Goal: Task Accomplishment & Management: Manage account settings

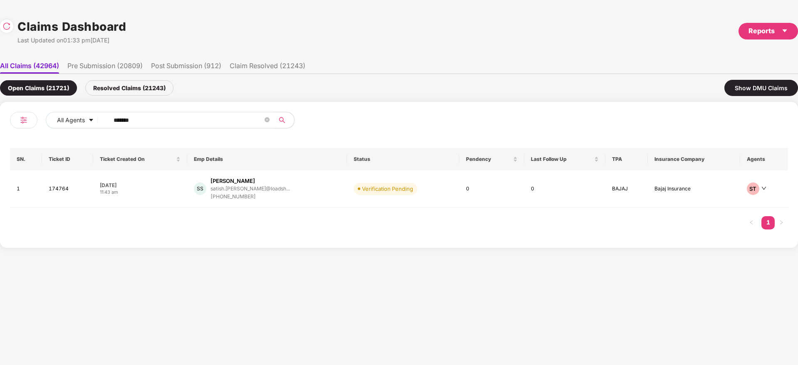
drag, startPoint x: 160, startPoint y: 124, endPoint x: 48, endPoint y: 142, distance: 112.9
click at [0, 139] on div "All Agents ****** SN. Ticket ID Ticket Created On Emp Details Status Pendency L…" at bounding box center [399, 175] width 798 height 146
paste input "text"
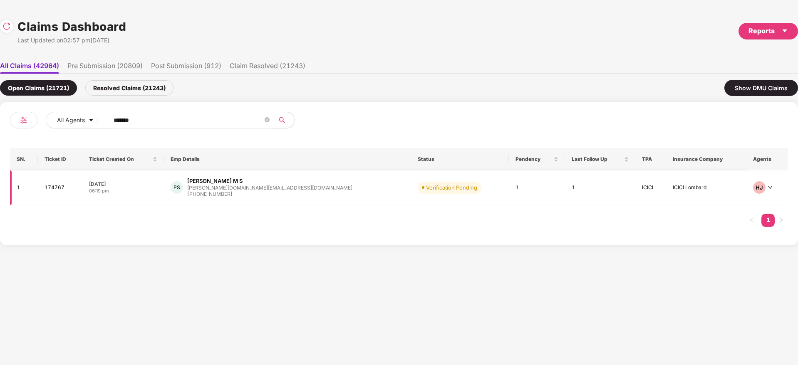
type input "******"
click at [302, 188] on div "PS Preetham M S preetham.ms@yulu.bike +919844638632" at bounding box center [288, 187] width 234 height 21
drag, startPoint x: 171, startPoint y: 115, endPoint x: 1, endPoint y: 160, distance: 175.6
click at [0, 160] on div "All Agents ****** SN. Ticket ID Ticket Created On Emp Details Status Pendency L…" at bounding box center [399, 174] width 798 height 144
paste input "text"
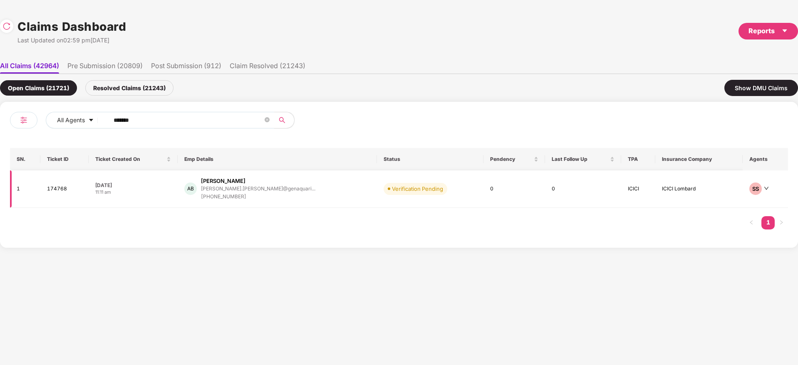
type input "******"
click at [303, 196] on div "AB Akhil Bhatia akhil.bhatia@genaquari... +919044531880" at bounding box center [277, 189] width 186 height 24
drag, startPoint x: 156, startPoint y: 114, endPoint x: 0, endPoint y: 150, distance: 160.0
click at [0, 145] on div "All Agents ****** SN. Ticket ID Ticket Created On Emp Details Status Pendency L…" at bounding box center [399, 175] width 798 height 146
paste input "text"
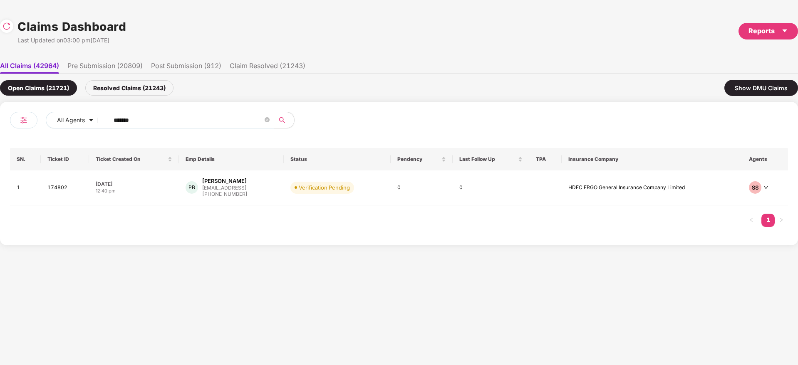
type input "******"
click at [310, 203] on td "Verification Pending" at bounding box center [337, 188] width 107 height 35
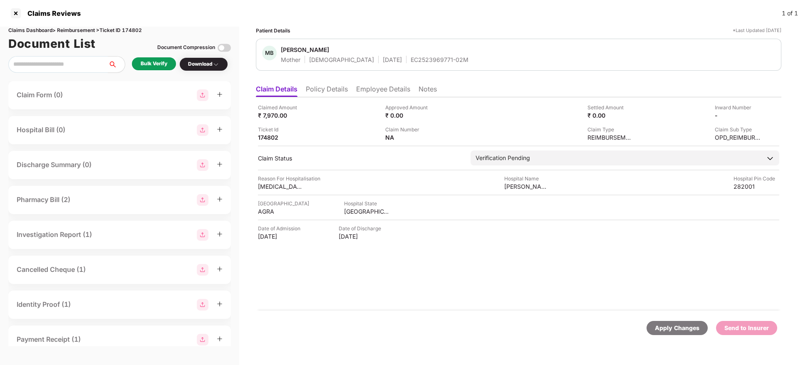
click at [370, 92] on li "Employee Details" at bounding box center [383, 91] width 54 height 12
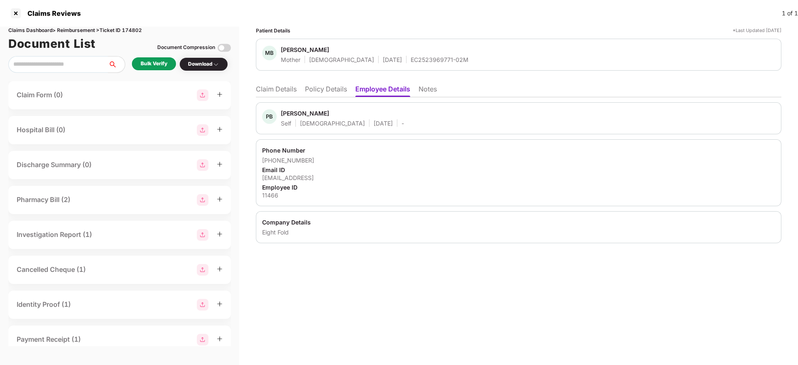
click at [295, 175] on div "[EMAIL_ADDRESS]" at bounding box center [518, 178] width 513 height 8
copy div "[EMAIL_ADDRESS]"
click at [411, 61] on div "EC2523969771-02M" at bounding box center [440, 60] width 58 height 8
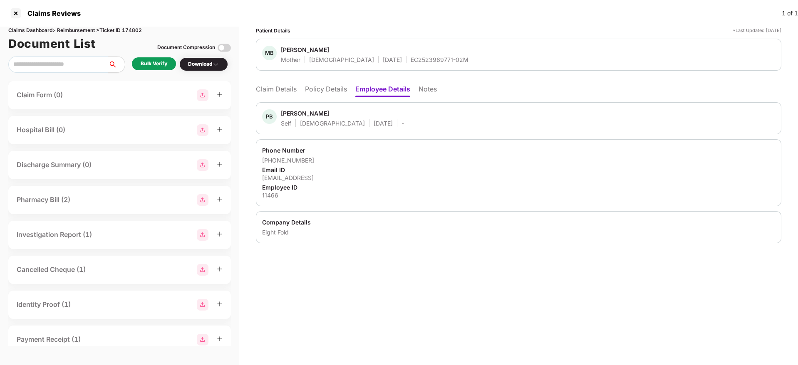
click at [411, 61] on div "EC2523969771-02M" at bounding box center [440, 60] width 58 height 8
click at [263, 195] on div "11466" at bounding box center [518, 195] width 513 height 8
copy div "11466"
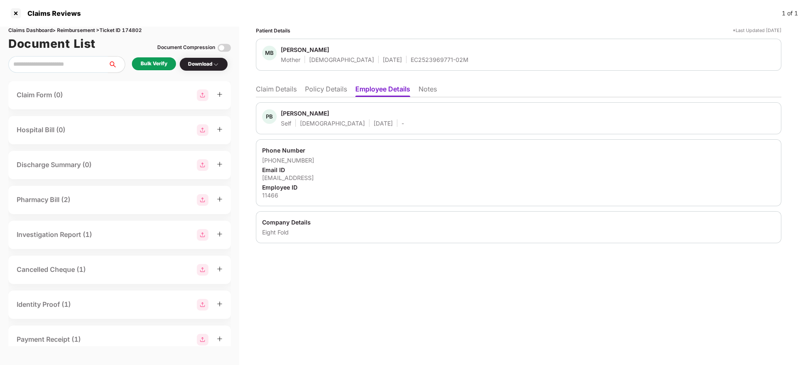
click at [288, 85] on li "Claim Details" at bounding box center [276, 91] width 41 height 12
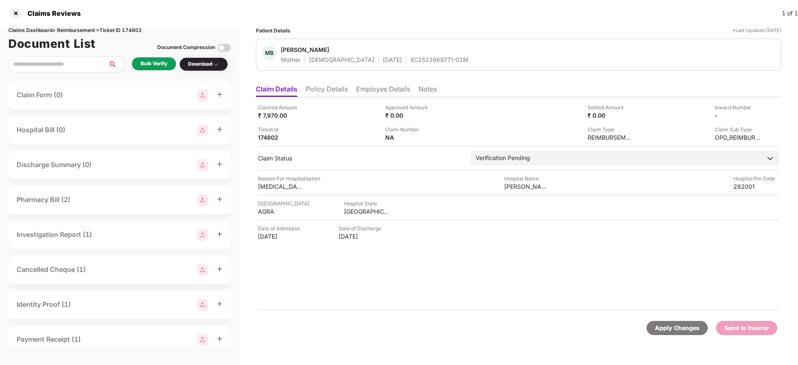
click at [369, 284] on div "Claimed Amount ₹ 7,970.00 Approved Amount ₹ 0.00 Settled Amount ₹ 0.00 Inward N…" at bounding box center [519, 203] width 526 height 213
click at [462, 282] on div "Claimed Amount ₹ 7,970.00 Approved Amount ₹ 0.00 Settled Amount ₹ 0.00 Inward N…" at bounding box center [519, 203] width 526 height 213
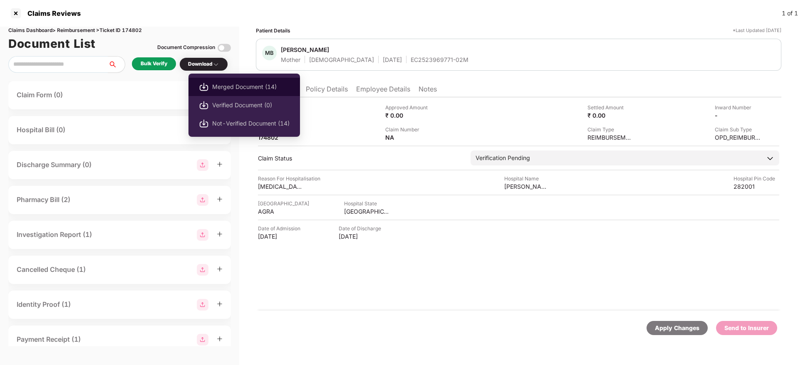
click at [233, 90] on span "Merged Document (14)" at bounding box center [250, 86] width 77 height 9
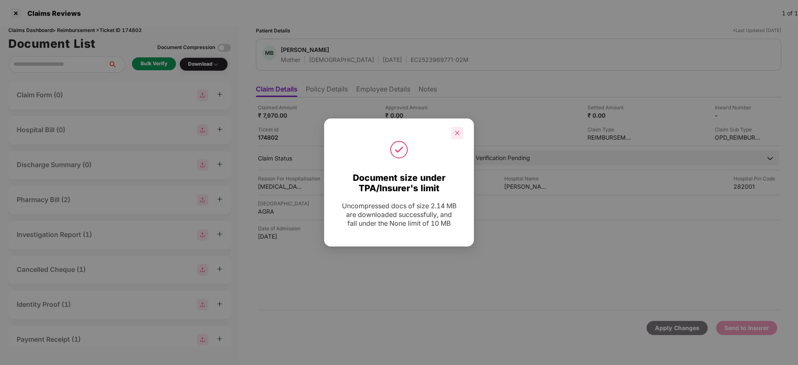
click at [461, 131] on div at bounding box center [457, 133] width 12 height 12
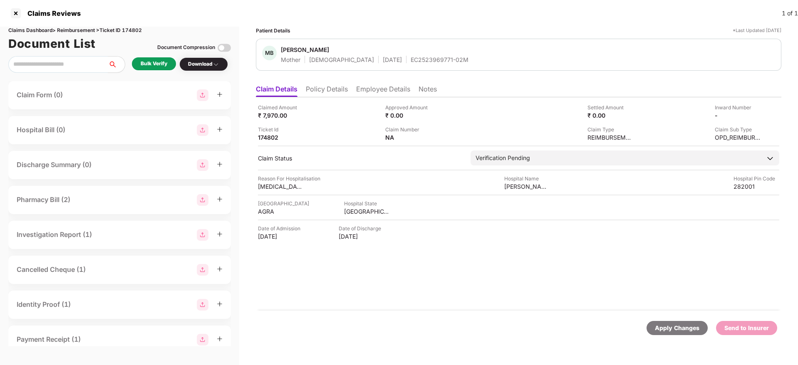
click at [263, 190] on div "uterine fibroids" at bounding box center [281, 187] width 46 height 8
click at [266, 188] on div "uterine fibroids" at bounding box center [281, 187] width 46 height 8
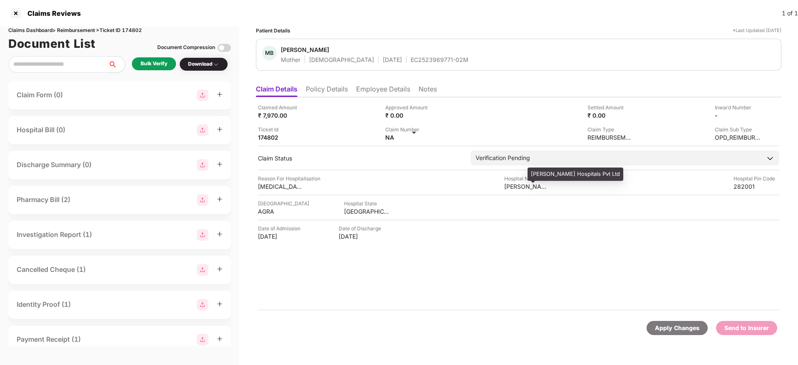
click at [513, 186] on div "Vohra Hospitals Pvt Ltd" at bounding box center [527, 187] width 46 height 8
copy div "Vohra Hospitals Pvt Ltd"
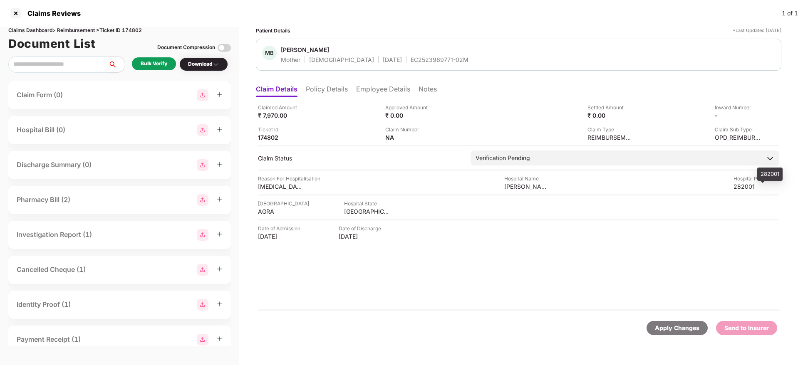
click at [742, 185] on div "282001" at bounding box center [757, 187] width 46 height 8
copy div "282001"
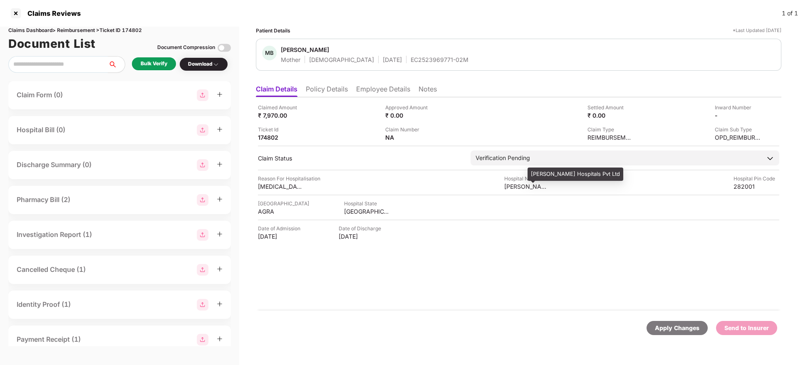
click at [514, 188] on div "Vohra Hospitals Pvt Ltd" at bounding box center [527, 187] width 46 height 8
copy div "Vohra Hospitals Pvt Ltd"
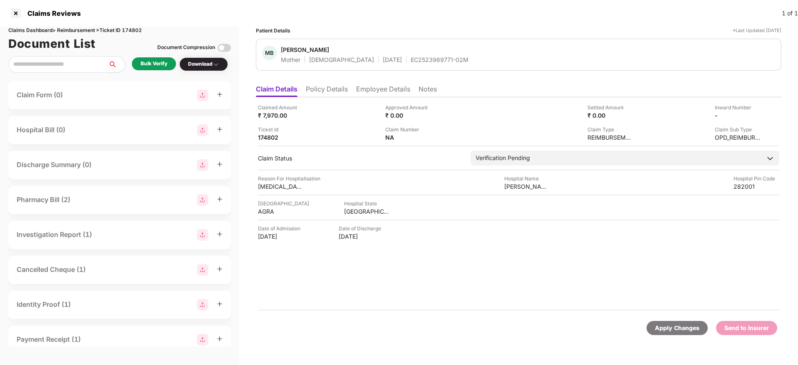
click at [376, 85] on li "Employee Details" at bounding box center [383, 91] width 54 height 12
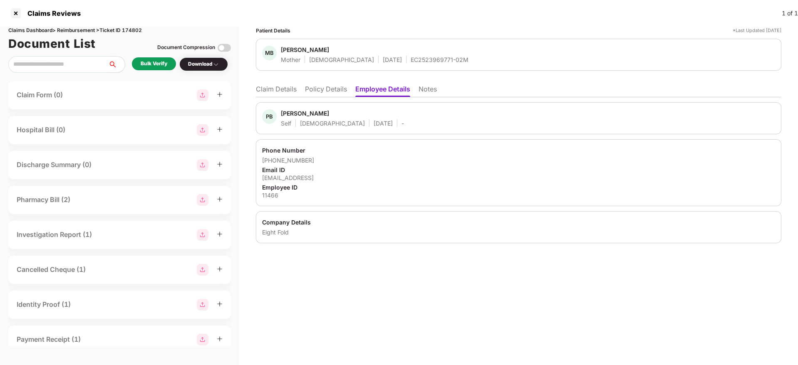
click at [273, 194] on div "11466" at bounding box center [518, 195] width 513 height 8
copy div "11466"
click at [280, 87] on li "Claim Details" at bounding box center [276, 91] width 41 height 12
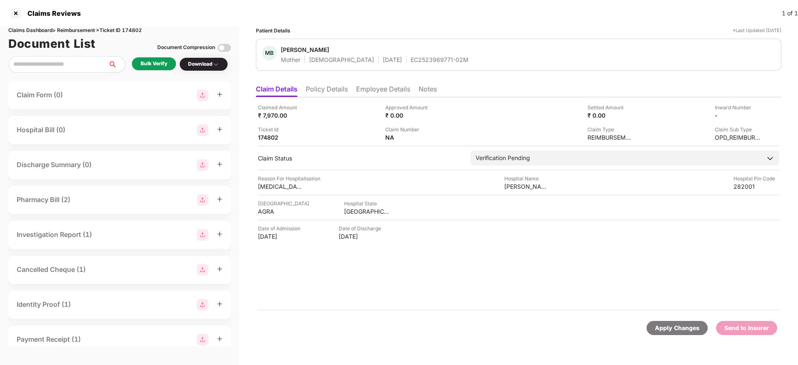
click at [361, 95] on li "Employee Details" at bounding box center [383, 91] width 54 height 12
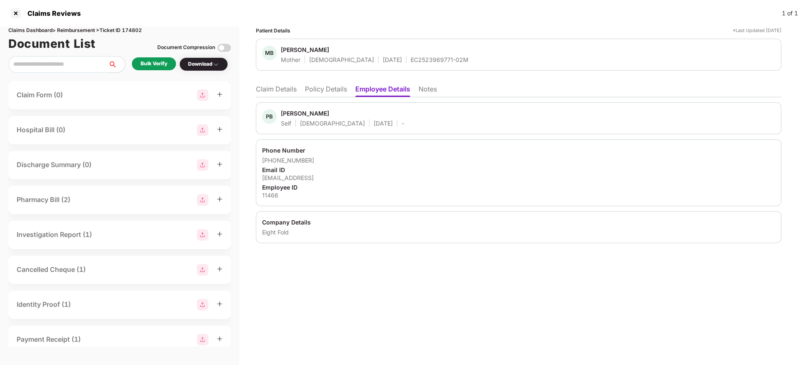
click at [272, 196] on div "11466" at bounding box center [518, 195] width 513 height 8
copy div "11466"
click at [403, 65] on div "MB Munesh Baghel Mother Female 05 May 1975 EC2523969771-02M" at bounding box center [519, 55] width 526 height 32
click at [411, 60] on div "EC2523969771-02M" at bounding box center [440, 60] width 58 height 8
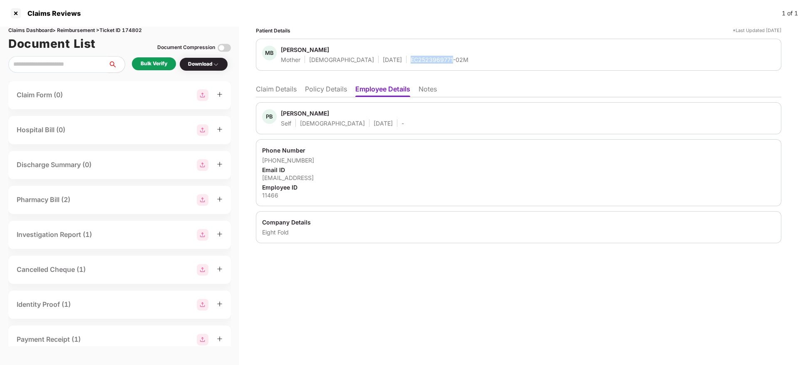
click at [411, 60] on div "EC2523969771-02M" at bounding box center [440, 60] width 58 height 8
copy div "EC2523969771-02M"
click at [284, 91] on li "Claim Details" at bounding box center [276, 91] width 41 height 12
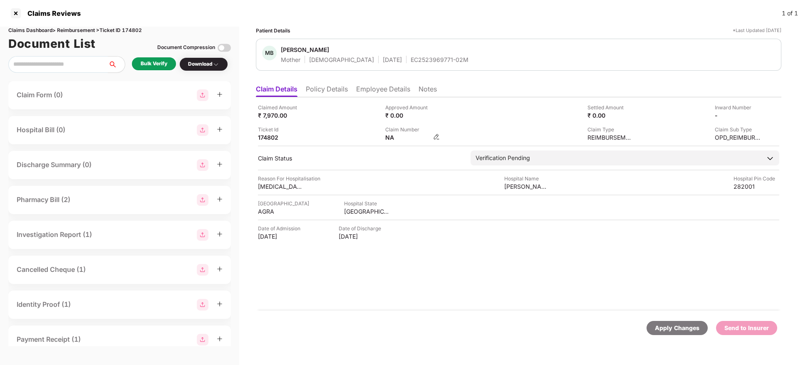
click at [435, 139] on img at bounding box center [436, 137] width 7 height 7
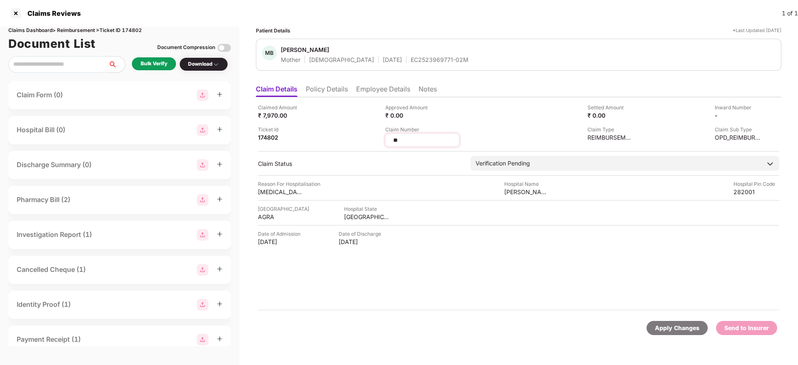
type input "*"
type input "**********"
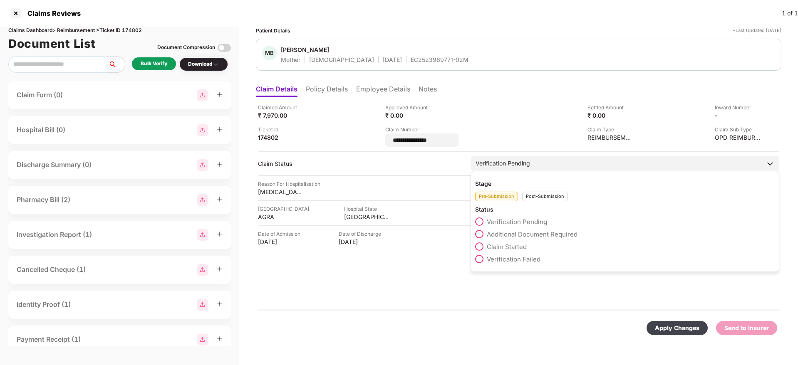
click at [544, 195] on div "Post-Submission" at bounding box center [545, 197] width 46 height 10
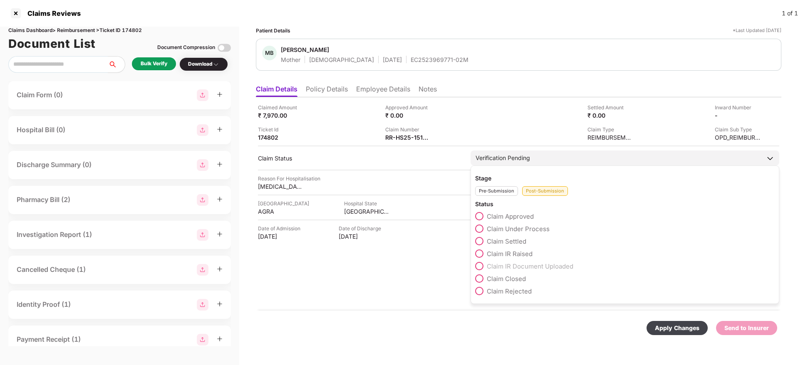
click at [521, 228] on span "Claim Under Process" at bounding box center [518, 229] width 63 height 8
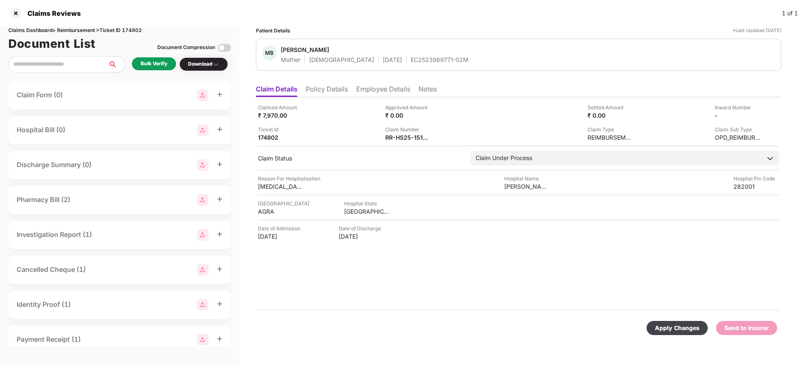
click at [686, 329] on div "Apply Changes" at bounding box center [677, 328] width 45 height 9
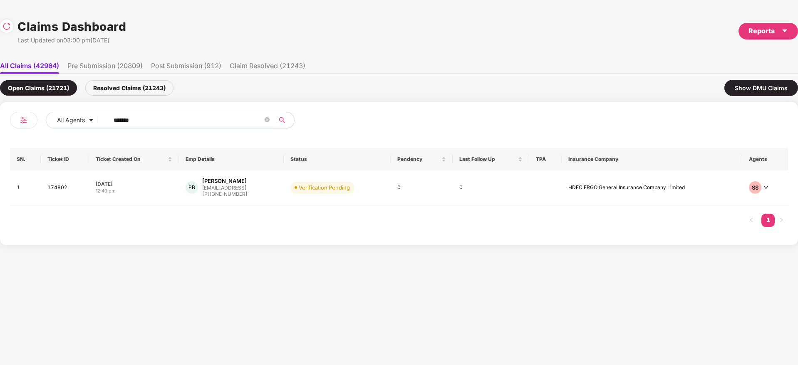
drag, startPoint x: 157, startPoint y: 117, endPoint x: 0, endPoint y: 123, distance: 157.0
click at [0, 123] on div "All Agents ****** SN. Ticket ID Ticket Created On Emp Details Status Pendency L…" at bounding box center [399, 174] width 798 height 144
paste input "text"
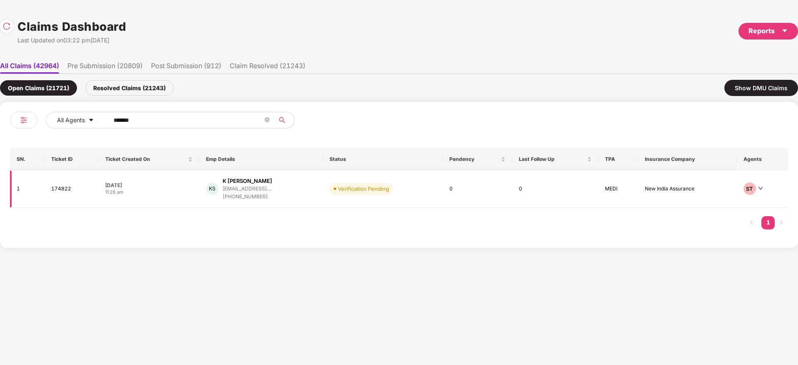
type input "******"
click at [300, 198] on div "KS K Shivani shivanikatekala@gmail.... +919347561698" at bounding box center [261, 189] width 110 height 24
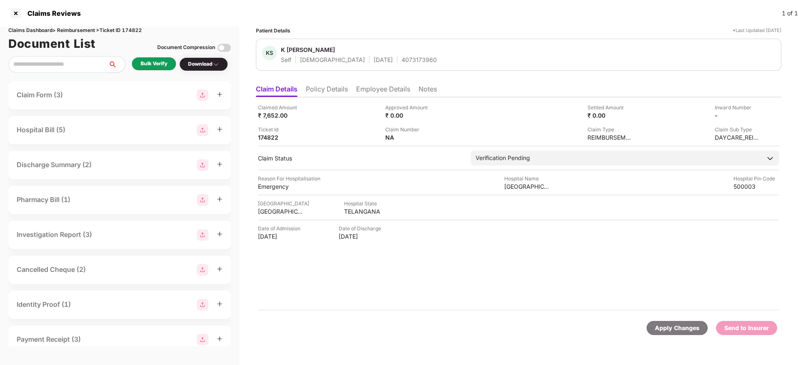
click at [155, 62] on div "Bulk Verify" at bounding box center [154, 64] width 27 height 8
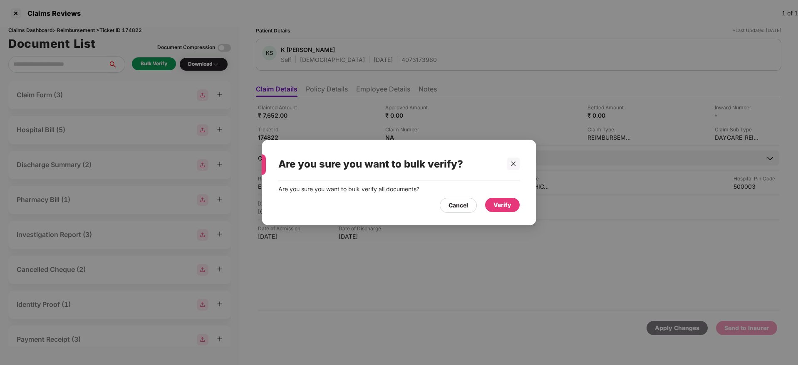
click at [501, 206] on div "Verify" at bounding box center [503, 205] width 18 height 9
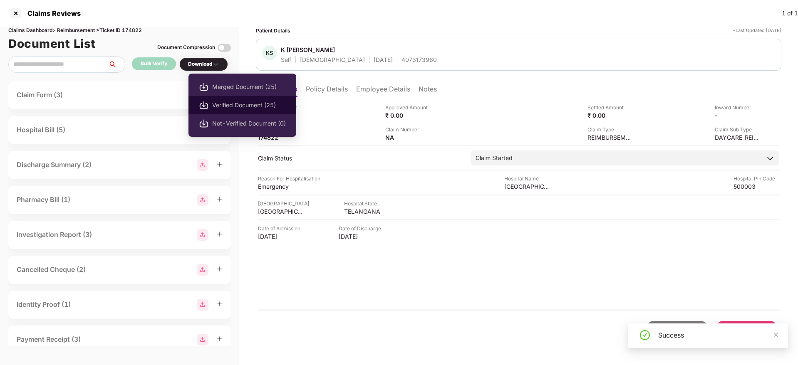
click at [218, 105] on span "Verified Document (25)" at bounding box center [249, 105] width 74 height 9
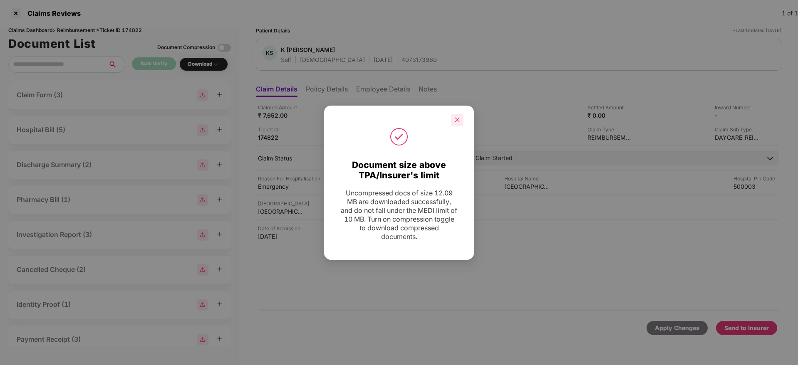
click at [461, 119] on div at bounding box center [457, 120] width 12 height 12
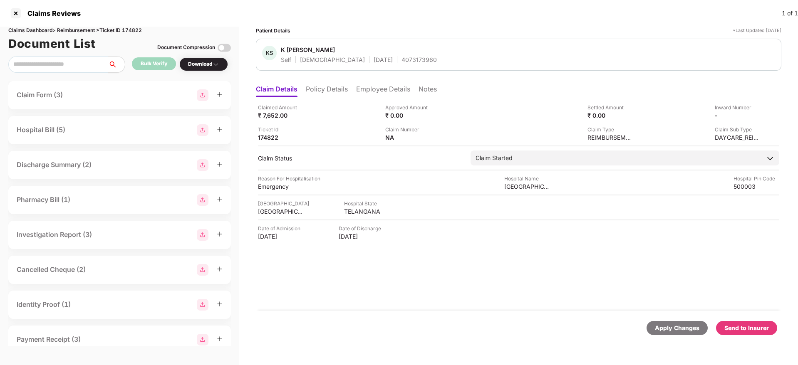
click at [755, 324] on div "Send to Insurer" at bounding box center [746, 328] width 45 height 9
click at [328, 89] on li "Policy Details" at bounding box center [327, 91] width 42 height 12
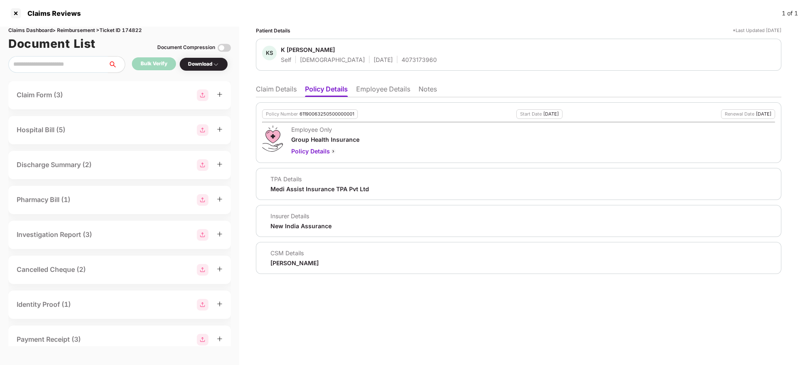
click at [371, 90] on li "Employee Details" at bounding box center [383, 91] width 54 height 12
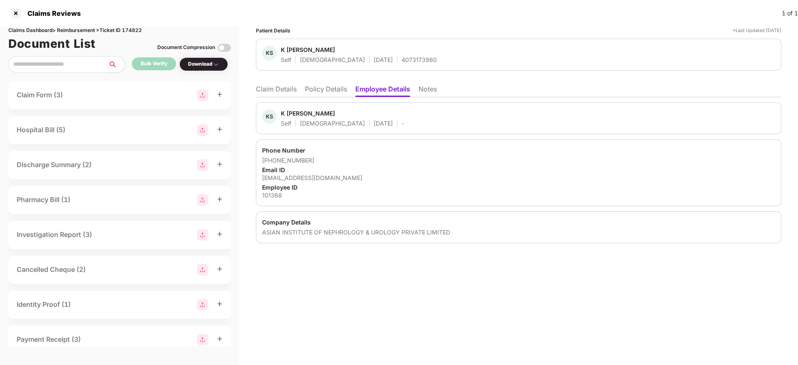
click at [269, 230] on div "ASIAN INSTITUTE OF NEPHROLOGY & UROLOGY PRIVATE LIMITED" at bounding box center [518, 232] width 513 height 8
copy div "ASIAN"
click at [277, 90] on li "Claim Details" at bounding box center [276, 91] width 41 height 12
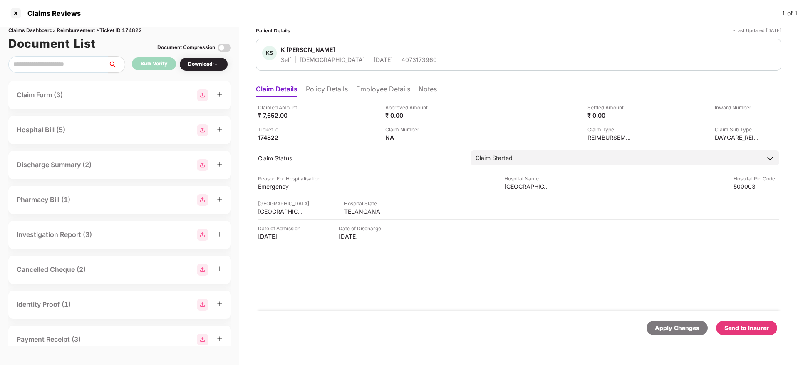
click at [751, 326] on div "Send to Insurer" at bounding box center [746, 328] width 45 height 9
click at [367, 93] on li "Employee Details" at bounding box center [383, 91] width 54 height 12
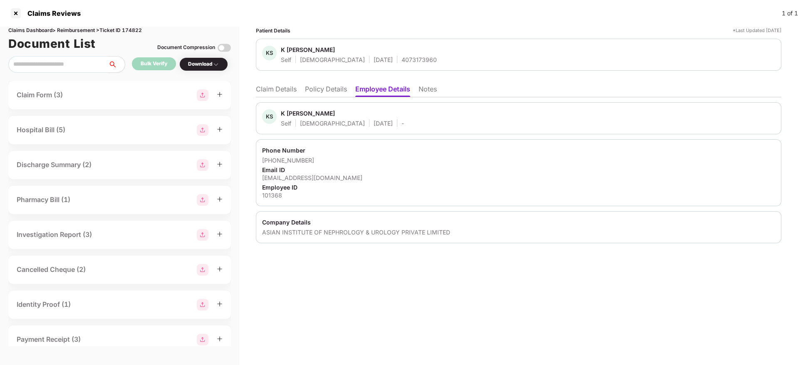
click at [328, 89] on li "Policy Details" at bounding box center [326, 91] width 42 height 12
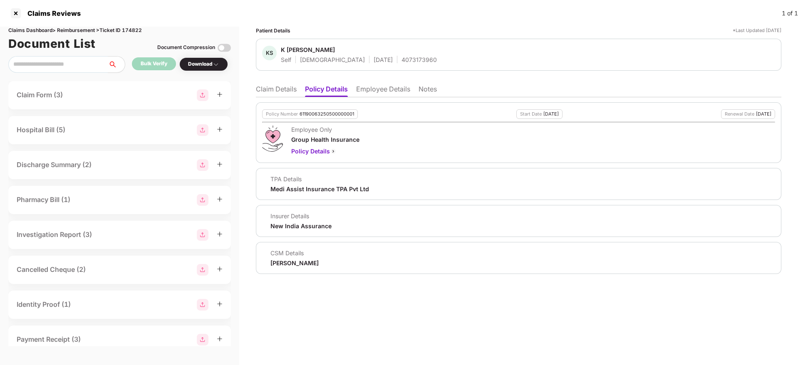
click at [274, 85] on li "Claim Details" at bounding box center [276, 91] width 41 height 12
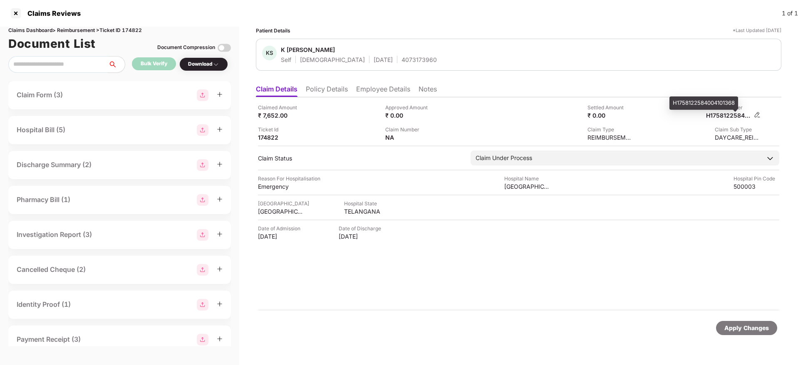
click at [734, 114] on div "H1758122584004101368" at bounding box center [729, 116] width 46 height 8
copy div
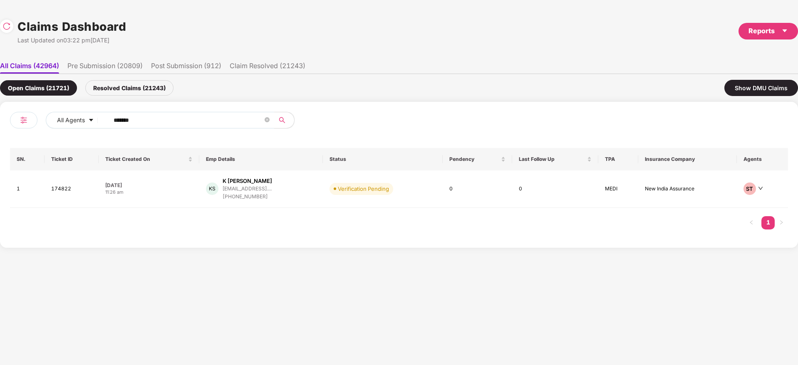
drag, startPoint x: 158, startPoint y: 124, endPoint x: 19, endPoint y: 168, distance: 145.9
click at [0, 169] on div "All Agents ****** SN. Ticket ID Ticket Created On Emp Details Status Pendency L…" at bounding box center [399, 175] width 798 height 146
paste input "text"
type input "******"
click at [317, 193] on div "CS Chaithra S chaithras@centumelectr... +918749005714" at bounding box center [265, 189] width 127 height 24
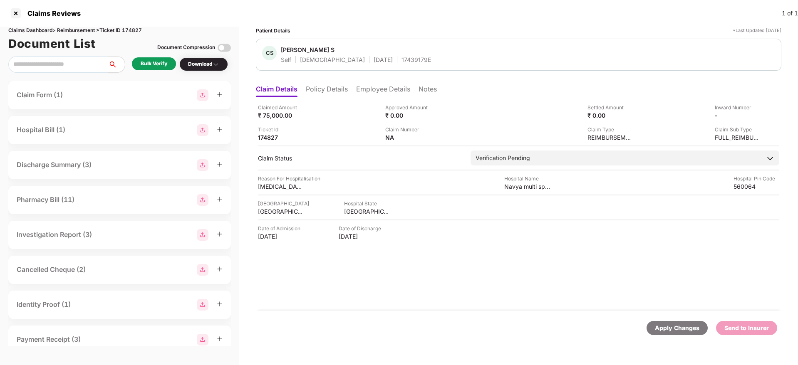
click at [165, 62] on div "Bulk Verify" at bounding box center [154, 64] width 27 height 8
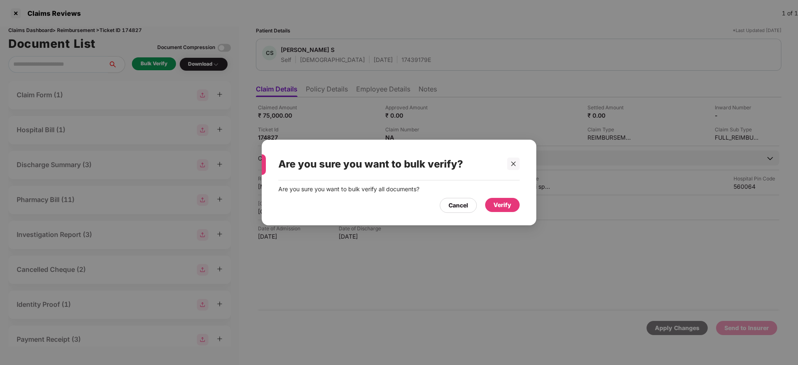
click at [495, 201] on div "Verify" at bounding box center [503, 205] width 18 height 9
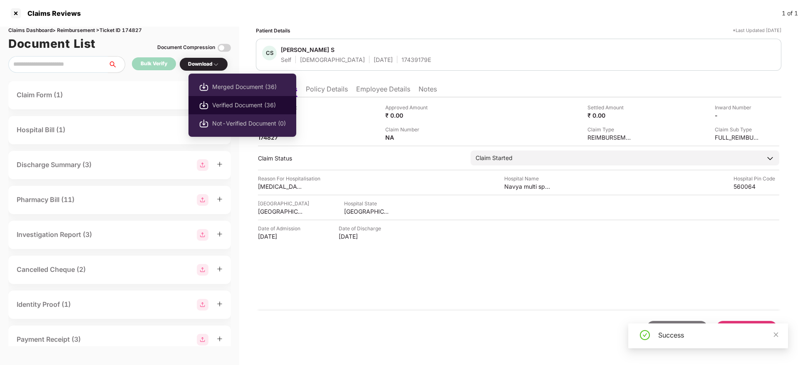
click at [225, 107] on span "Verified Document (36)" at bounding box center [249, 105] width 74 height 9
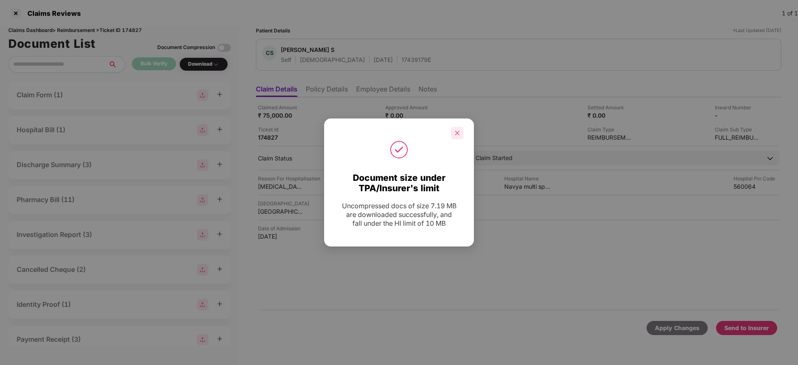
click at [458, 134] on icon "close" at bounding box center [457, 133] width 5 height 5
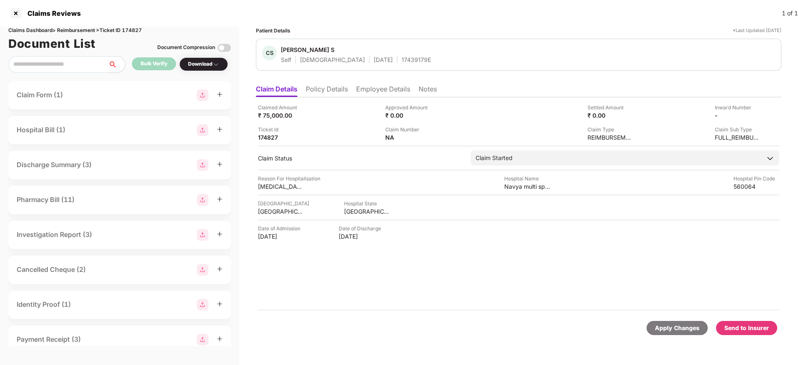
click at [738, 327] on div "Send to Insurer" at bounding box center [746, 328] width 45 height 9
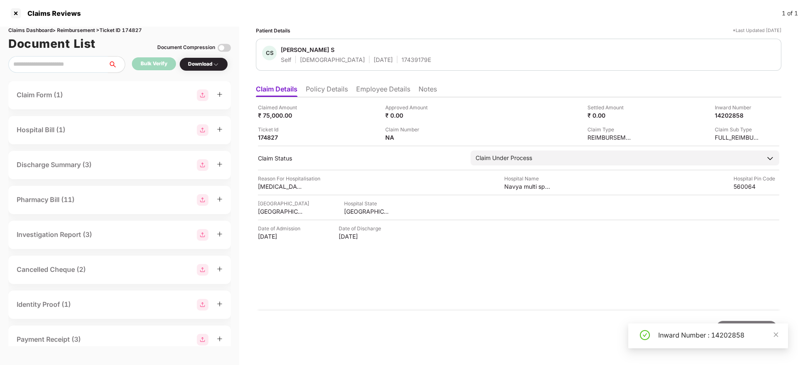
click at [340, 94] on li "Policy Details" at bounding box center [327, 91] width 42 height 12
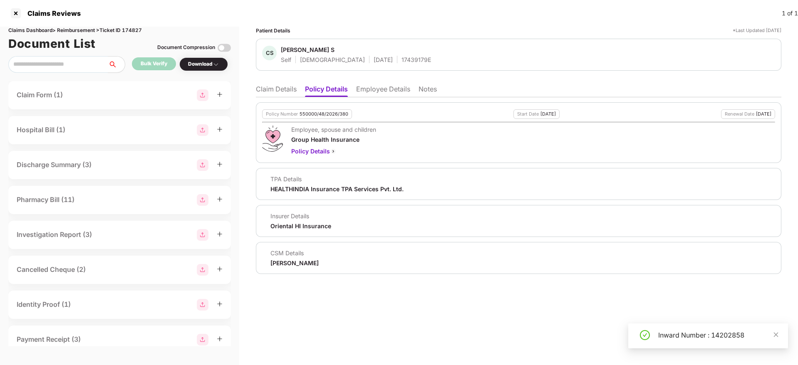
click at [255, 91] on div "Patient Details *Last Updated 17 Sep 2025 CS Chaithra S Self Female 11 Jan 1997…" at bounding box center [518, 196] width 559 height 339
click at [264, 90] on li "Claim Details" at bounding box center [276, 91] width 41 height 12
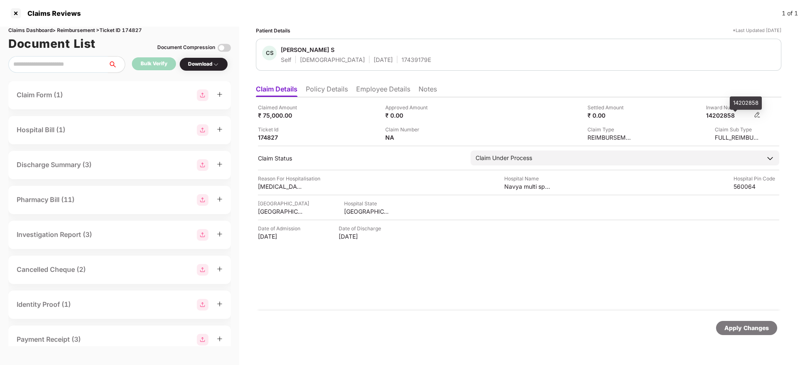
click at [718, 117] on div "14202858" at bounding box center [729, 116] width 46 height 8
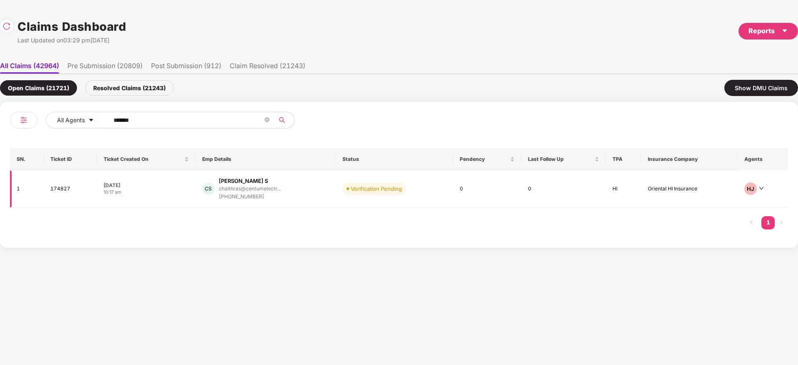
drag, startPoint x: 170, startPoint y: 122, endPoint x: 47, endPoint y: 174, distance: 133.6
click at [48, 174] on div "All Agents ****** SN. Ticket ID Ticket Created On Emp Details Status Pendency L…" at bounding box center [399, 175] width 778 height 126
paste input "text"
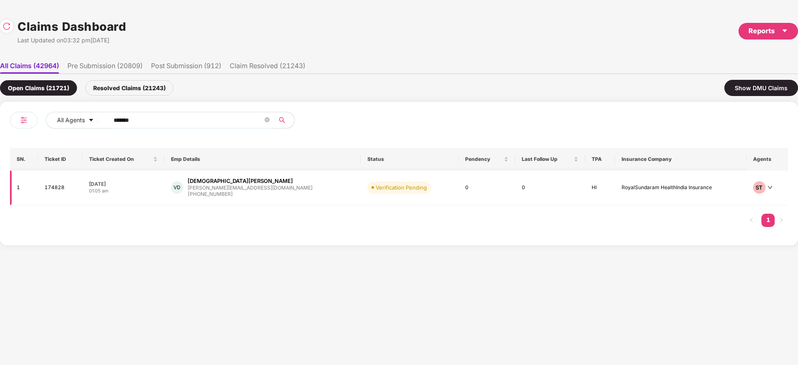
type input "******"
click at [403, 196] on td "Verification Pending" at bounding box center [410, 188] width 98 height 35
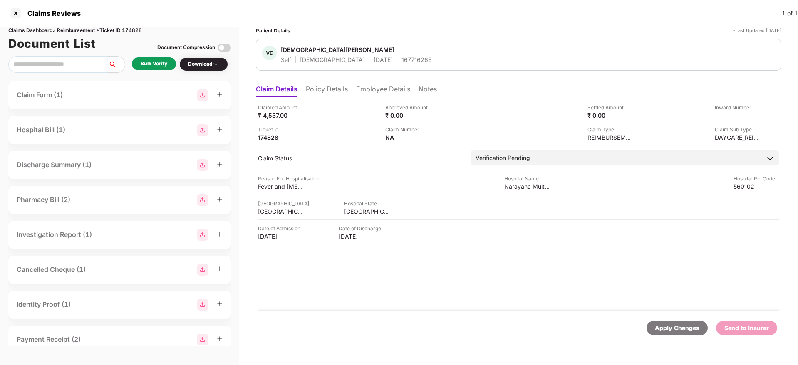
click at [161, 62] on div "Bulk Verify" at bounding box center [154, 64] width 27 height 8
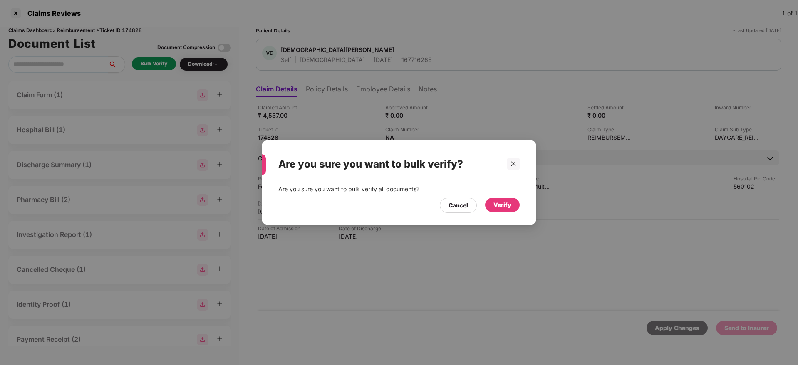
click at [491, 205] on div "Verify" at bounding box center [502, 205] width 35 height 14
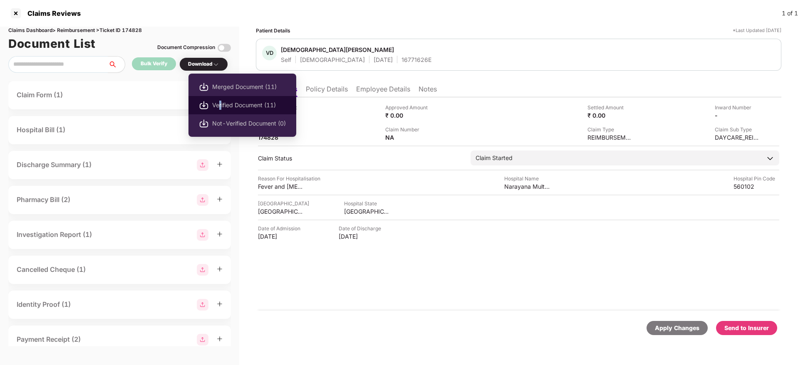
click at [221, 107] on span "Verified Document (11)" at bounding box center [249, 105] width 74 height 9
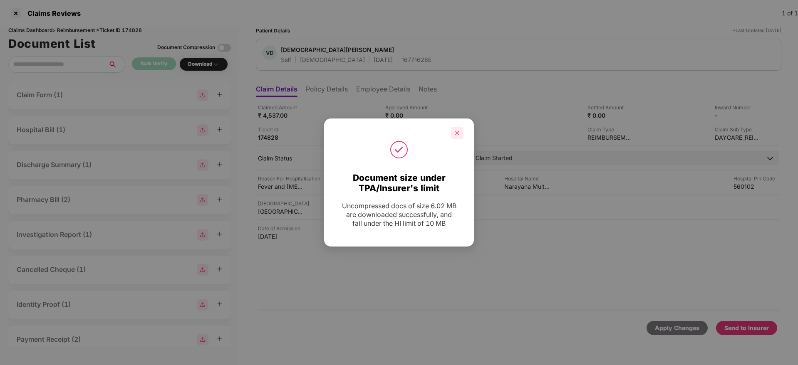
click at [460, 131] on div at bounding box center [457, 133] width 12 height 12
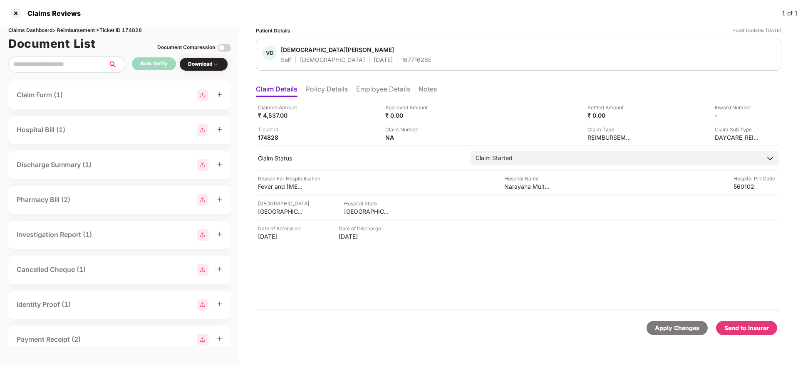
click at [754, 332] on div "Send to Insurer" at bounding box center [746, 328] width 45 height 9
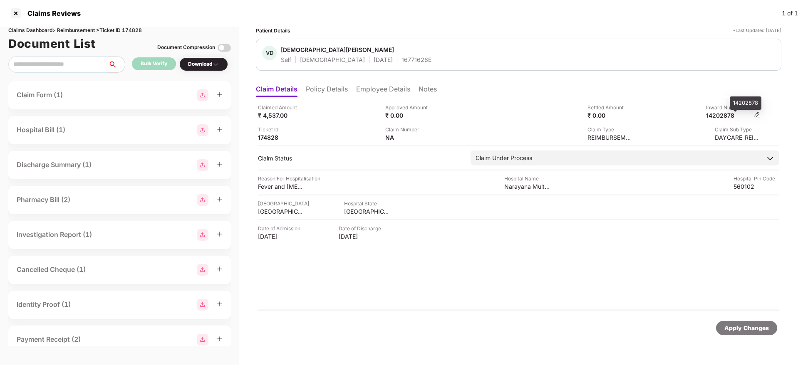
click at [724, 114] on div "14202878" at bounding box center [729, 116] width 46 height 8
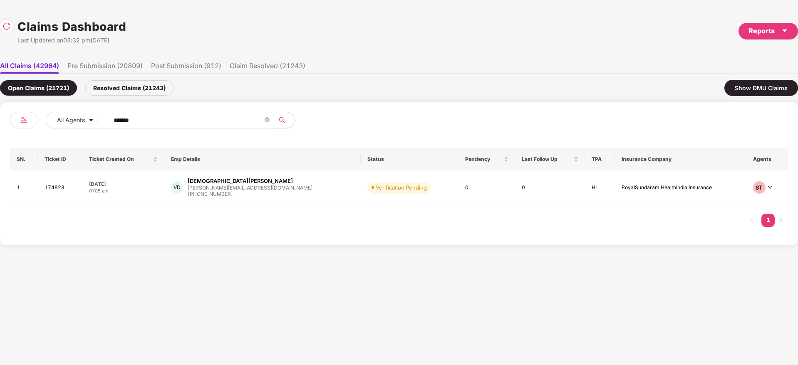
drag, startPoint x: 156, startPoint y: 122, endPoint x: 177, endPoint y: 131, distance: 23.2
click at [0, 135] on div "All Agents ****** SN. Ticket ID Ticket Created On Emp Details Status Pendency L…" at bounding box center [399, 174] width 798 height 144
paste input "text"
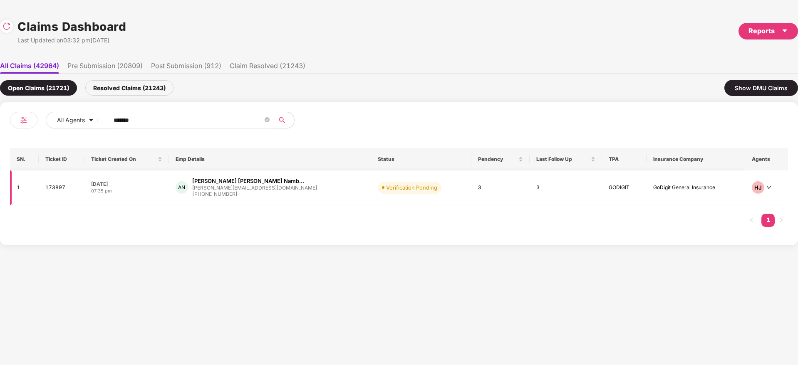
type input "******"
click at [286, 191] on div "AN Akhil Dilip Kumar Namb... akhil@almabase.com +919550043862" at bounding box center [270, 187] width 189 height 21
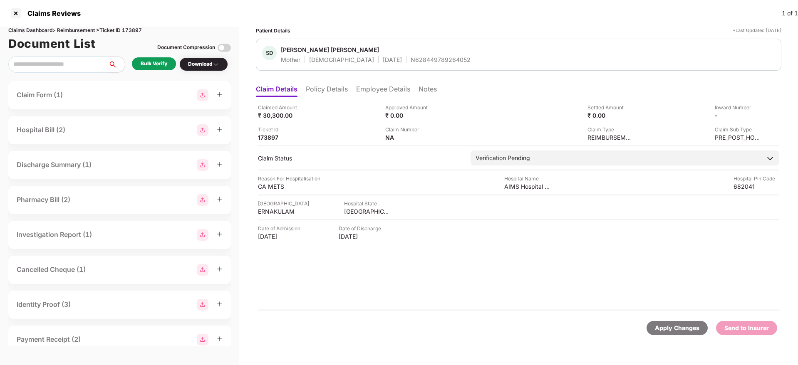
click at [375, 273] on div "Claimed Amount ₹ 30,300.00 Approved Amount ₹ 0.00 Settled Amount ₹ 0.00 Inward …" at bounding box center [519, 203] width 526 height 213
click at [437, 285] on div "Claimed Amount ₹ 30,300.00 Approved Amount ₹ 0.00 Settled Amount ₹ 0.00 Inward …" at bounding box center [519, 203] width 526 height 213
click at [322, 91] on li "Policy Details" at bounding box center [327, 91] width 42 height 12
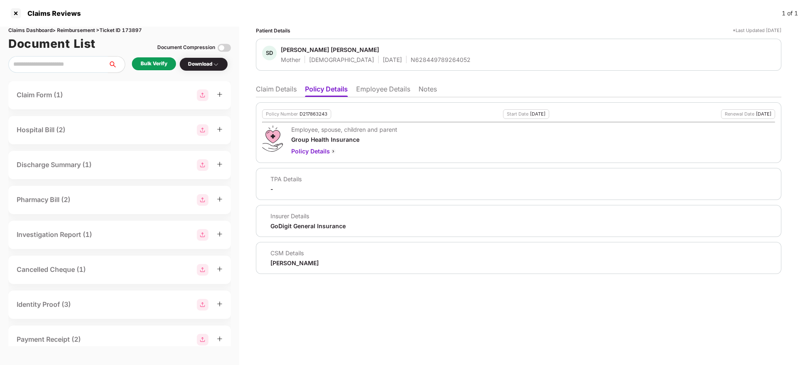
click at [317, 114] on div "D217863243" at bounding box center [314, 114] width 28 height 5
click at [411, 60] on div "N628449789264052" at bounding box center [441, 60] width 60 height 8
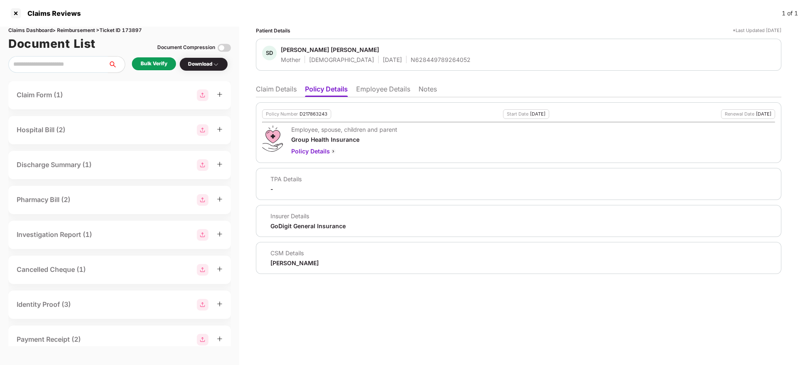
click at [411, 301] on div "Patient Details *Last Updated 14 Sep 2025 SD Sreevidya Dilip Kumar Mother Femal…" at bounding box center [518, 196] width 559 height 339
click at [411, 59] on div "N628449789264052" at bounding box center [441, 60] width 60 height 8
click at [285, 84] on ul "Claim Details Policy Details Employee Details Notes" at bounding box center [519, 89] width 526 height 17
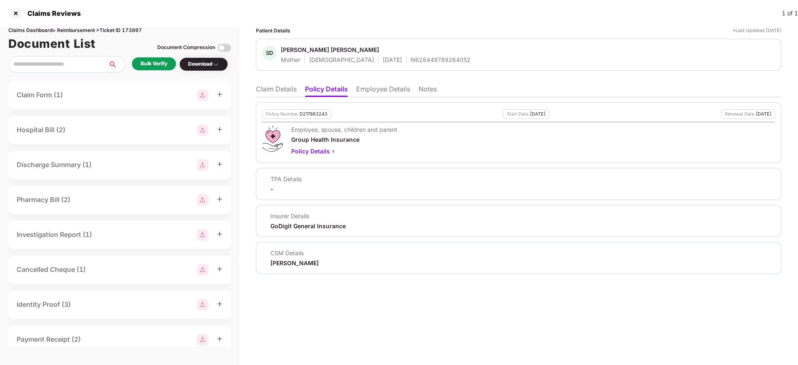
click at [283, 91] on li "Claim Details" at bounding box center [276, 91] width 41 height 12
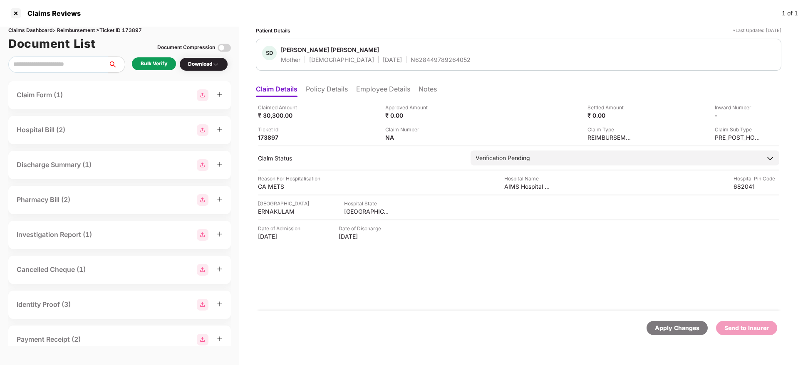
click at [275, 30] on div "Patient Details" at bounding box center [273, 31] width 35 height 8
click at [298, 49] on div "Sreevidya Dilip Kumar" at bounding box center [330, 50] width 98 height 8
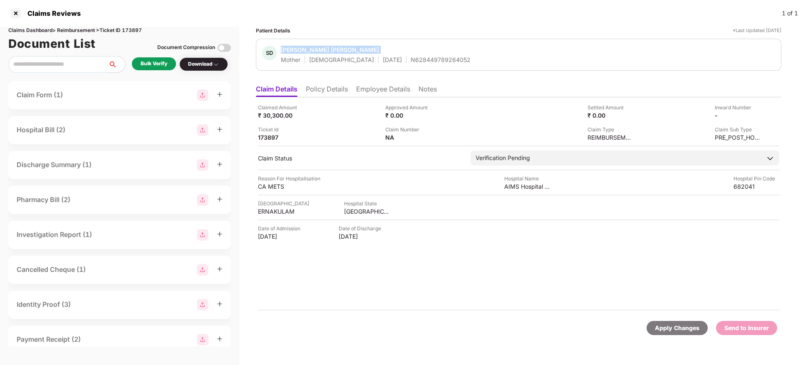
click at [298, 49] on div "Sreevidya Dilip Kumar" at bounding box center [330, 50] width 98 height 8
click at [342, 88] on li "Policy Details" at bounding box center [327, 91] width 42 height 12
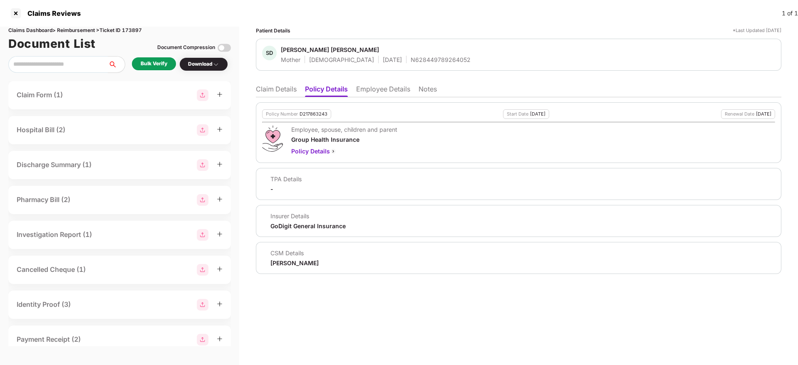
click at [311, 113] on div "D217863243" at bounding box center [314, 114] width 28 height 5
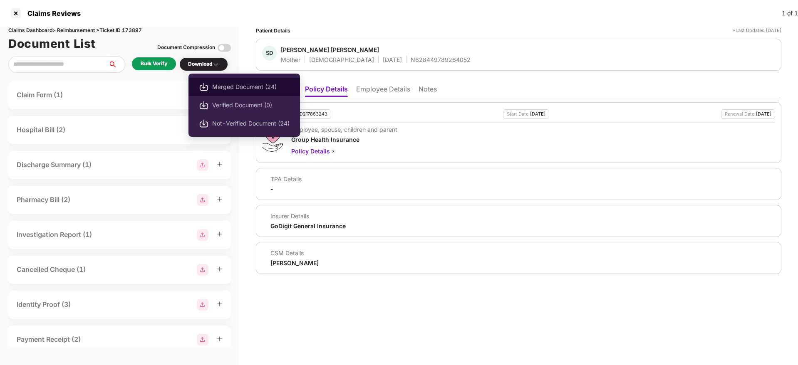
click at [218, 89] on span "Merged Document (24)" at bounding box center [250, 86] width 77 height 9
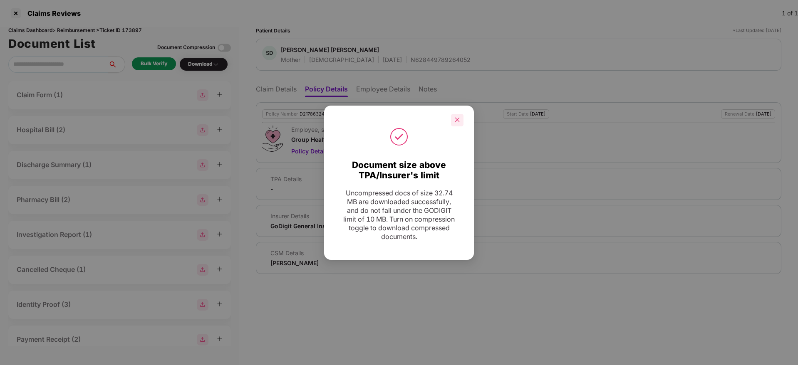
click at [461, 121] on div at bounding box center [457, 120] width 12 height 12
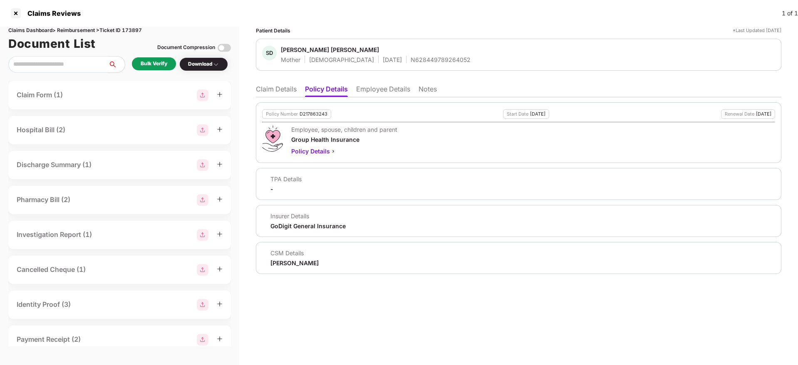
click at [275, 95] on li "Claim Details" at bounding box center [276, 91] width 41 height 12
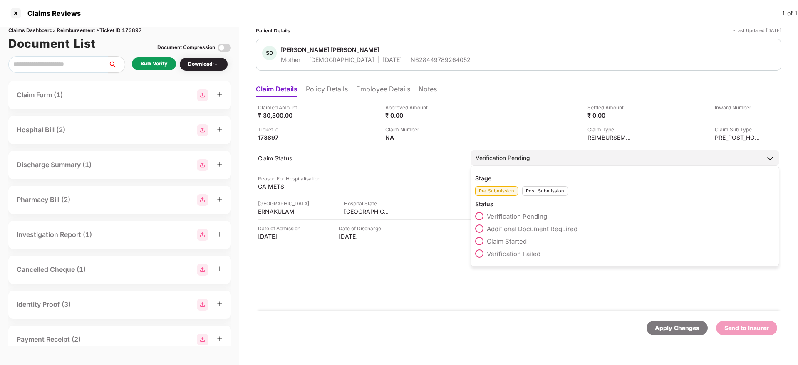
click at [532, 161] on div "Verification Pending" at bounding box center [625, 158] width 309 height 15
click at [518, 242] on span "Claim Started" at bounding box center [507, 242] width 40 height 8
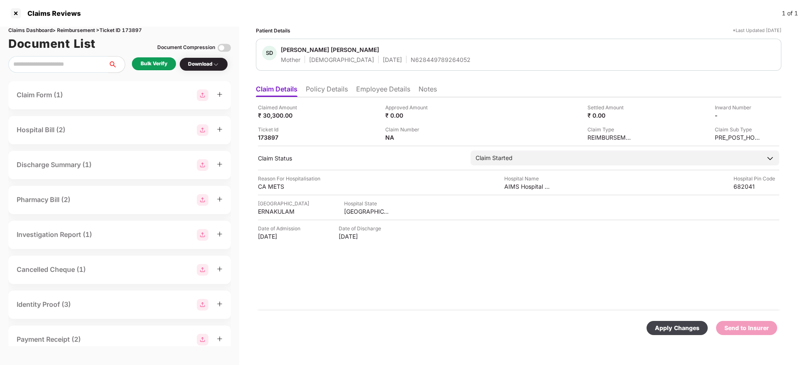
click at [670, 331] on div "Apply Changes" at bounding box center [677, 328] width 45 height 9
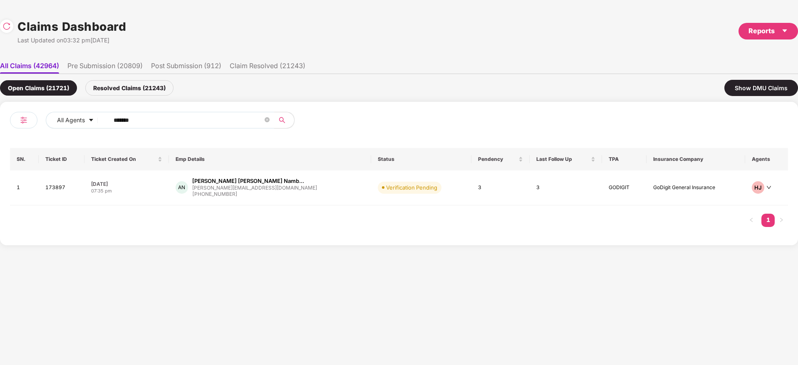
drag, startPoint x: 166, startPoint y: 122, endPoint x: 234, endPoint y: 153, distance: 74.9
click at [2, 155] on div "All Agents ****** SN. Ticket ID Ticket Created On Emp Details Status Pendency L…" at bounding box center [399, 174] width 798 height 144
paste input "text"
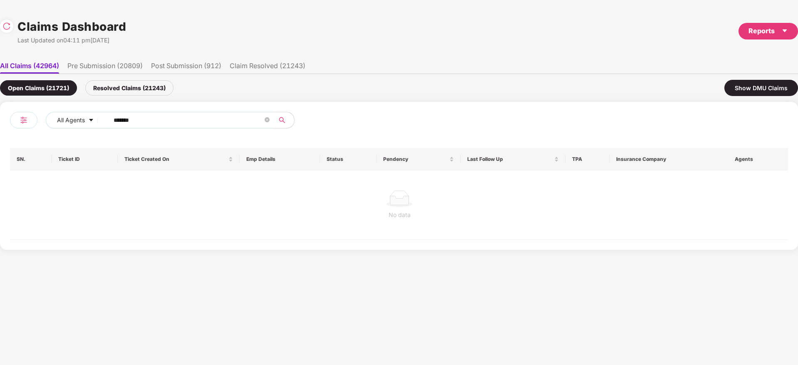
type input "******"
click at [121, 87] on div "Resolved Claims (21243)" at bounding box center [129, 87] width 88 height 15
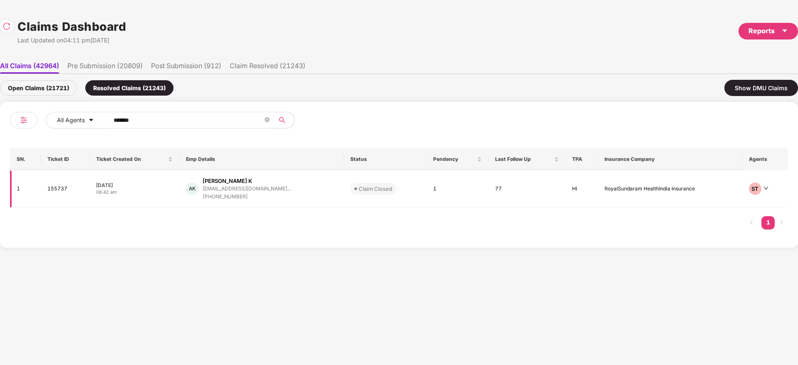
click at [307, 191] on div "AK Amalnath K amalnathkr@pixstone.co... +919496715210" at bounding box center [261, 189] width 151 height 24
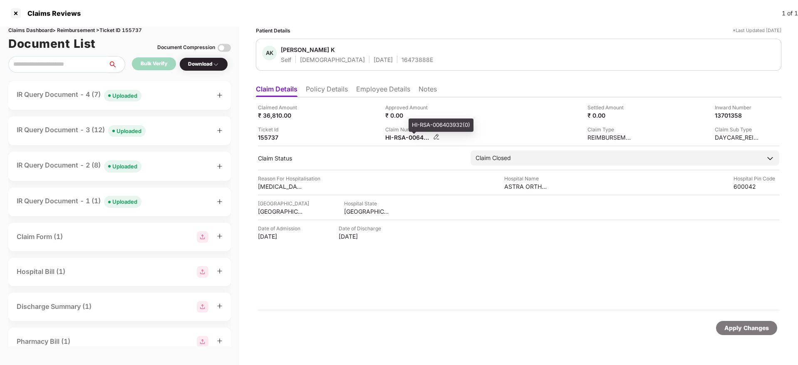
click at [399, 138] on div "HI-RSA-006403932(0)" at bounding box center [408, 138] width 46 height 8
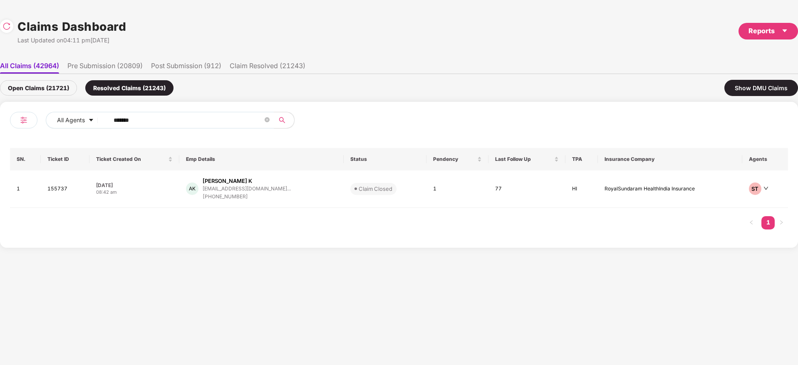
drag, startPoint x: 154, startPoint y: 119, endPoint x: 13, endPoint y: 166, distance: 148.2
click at [0, 165] on div "All Agents ****** SN. Ticket ID Ticket Created On Emp Details Status Pendency L…" at bounding box center [399, 175] width 798 height 146
paste input "text"
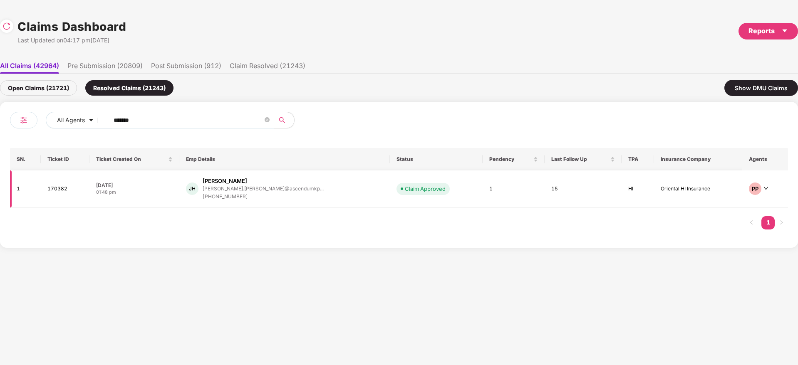
type input "******"
click at [300, 195] on div "JH Jadav Hirenkumar hiren.jadav@ascendumkp... +918401955664" at bounding box center [284, 189] width 197 height 24
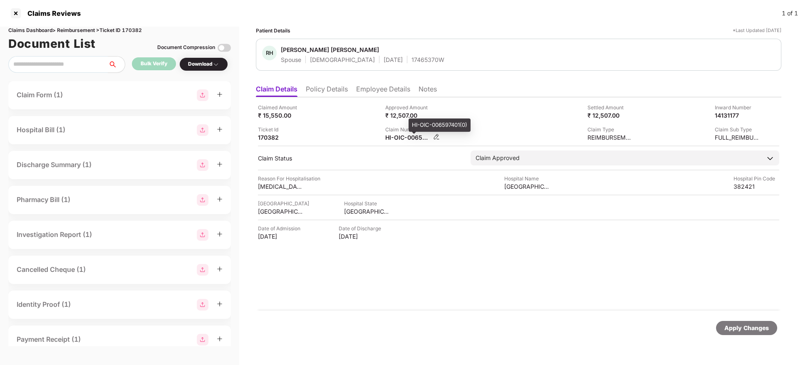
click at [397, 137] on div "HI-OIC-006597401(0)" at bounding box center [408, 138] width 46 height 8
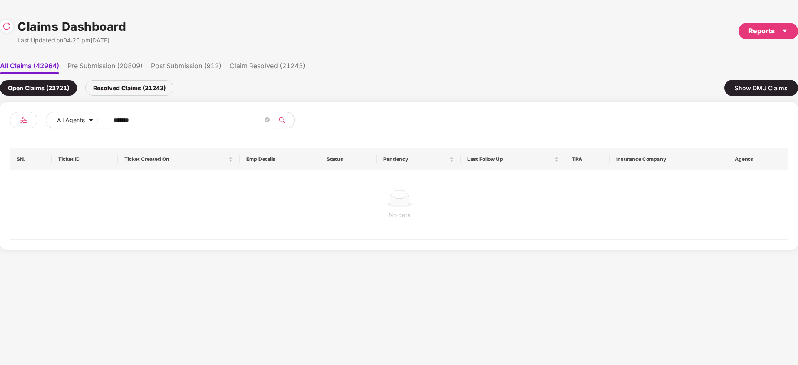
drag, startPoint x: 159, startPoint y: 116, endPoint x: 159, endPoint y: 124, distance: 8.3
click at [0, 134] on div "All Agents ****** SN. Ticket ID Ticket Created On Emp Details Status Pendency L…" at bounding box center [399, 176] width 798 height 148
paste input "text"
type input "******"
click at [119, 91] on div "Resolved Claims (21243)" at bounding box center [129, 87] width 88 height 15
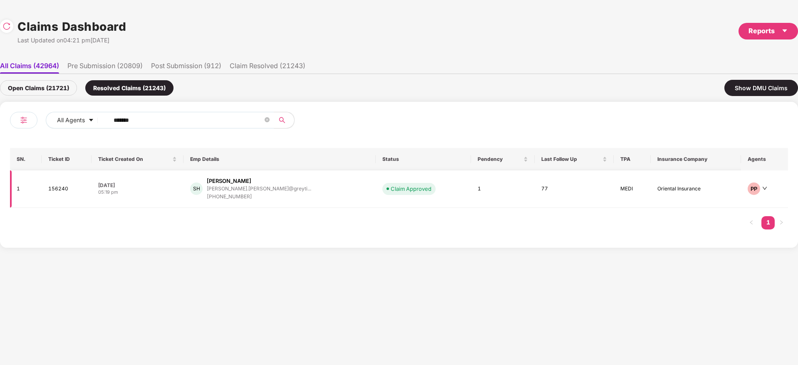
click at [308, 199] on div "SH Sajith H sajith.haldurai@greyti... +919943686901" at bounding box center [279, 189] width 179 height 24
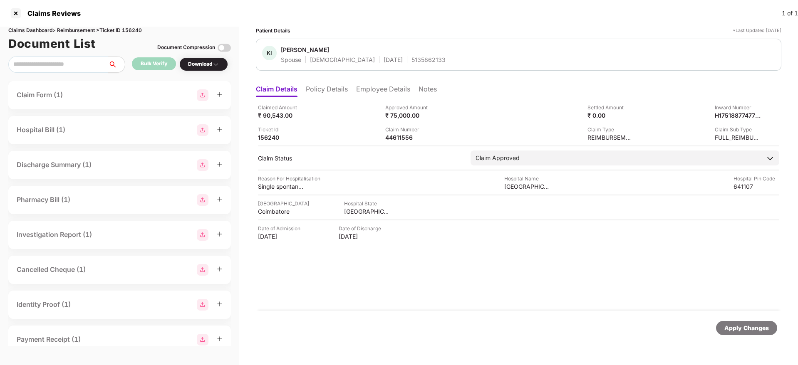
click at [438, 253] on div "Claimed Amount ₹ 90,543.00 Approved Amount ₹ 75,000.00 Settled Amount ₹ 0.00 In…" at bounding box center [519, 203] width 526 height 213
click at [399, 135] on div "44611556" at bounding box center [408, 138] width 46 height 8
click at [448, 288] on div "Claimed Amount ₹ 90,543.00 Approved Amount ₹ 75,000.00 Settled Amount ₹ 0.00 In…" at bounding box center [519, 203] width 526 height 213
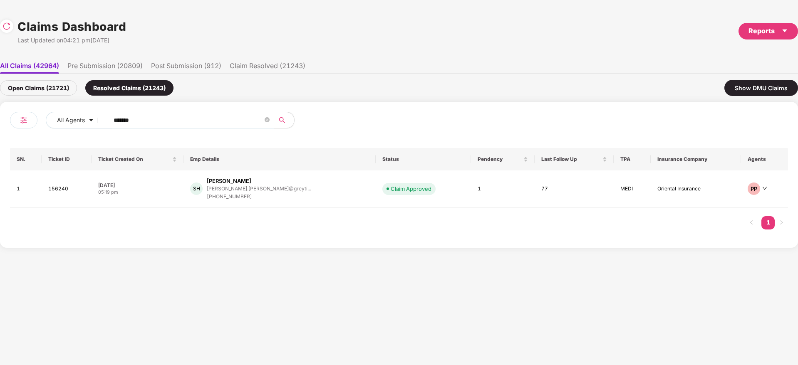
drag, startPoint x: 164, startPoint y: 114, endPoint x: 17, endPoint y: 169, distance: 156.5
click at [0, 171] on div "All Agents ****** SN. Ticket ID Ticket Created On Emp Details Status Pendency L…" at bounding box center [399, 175] width 798 height 146
paste input "text"
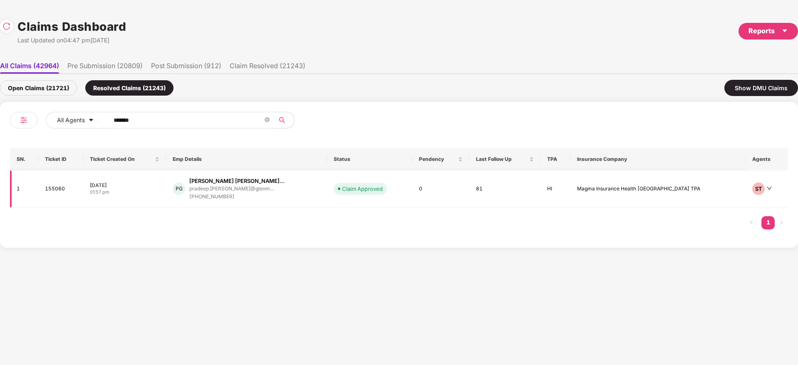
type input "******"
click at [294, 194] on div "PG Pradeep Rajendra Ghong... pradeep.ghongade@glenm... +919145687473" at bounding box center [247, 189] width 148 height 24
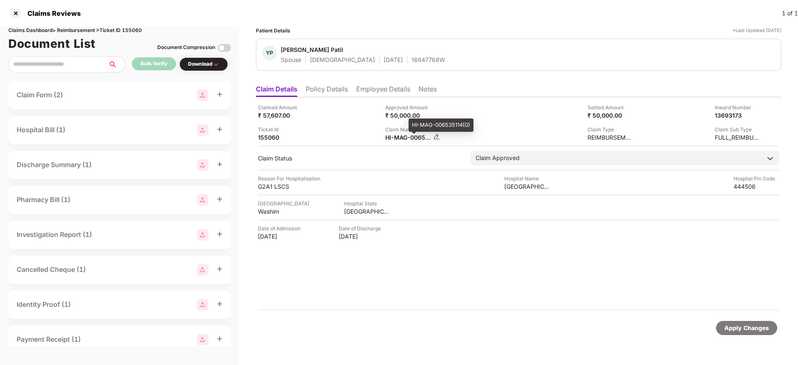
click at [399, 138] on div "HI-MAG-006535114(0)" at bounding box center [408, 138] width 46 height 8
click at [412, 281] on div "Claimed Amount ₹ 57,607.00 Approved Amount ₹ 50,000.00 Settled Amount ₹ 50,000.…" at bounding box center [519, 203] width 526 height 213
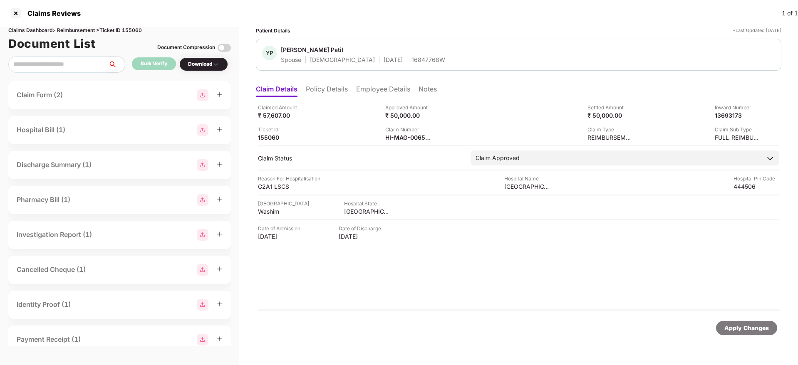
click at [423, 280] on div "Claimed Amount ₹ 57,607.00 Approved Amount ₹ 50,000.00 Settled Amount ₹ 50,000.…" at bounding box center [519, 203] width 526 height 213
click at [424, 286] on div "Claimed Amount ₹ 57,607.00 Approved Amount ₹ 50,000.00 Settled Amount ₹ 50,000.…" at bounding box center [519, 203] width 526 height 213
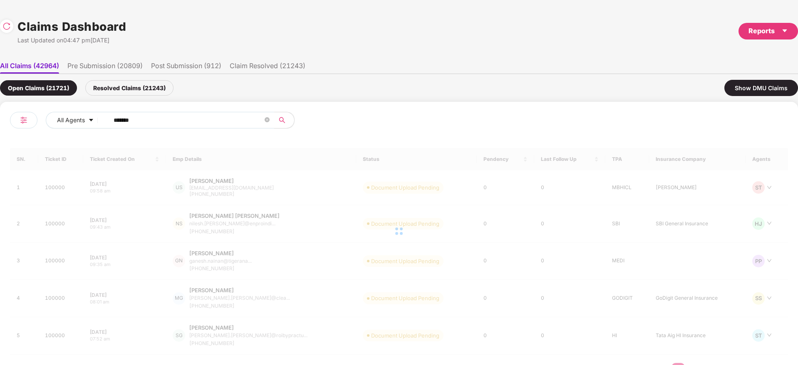
drag, startPoint x: 155, startPoint y: 117, endPoint x: 206, endPoint y: 183, distance: 82.7
click at [0, 164] on div "All Agents ****** SN. Ticket ID Ticket Created On Emp Details Status Pendency L…" at bounding box center [399, 248] width 798 height 293
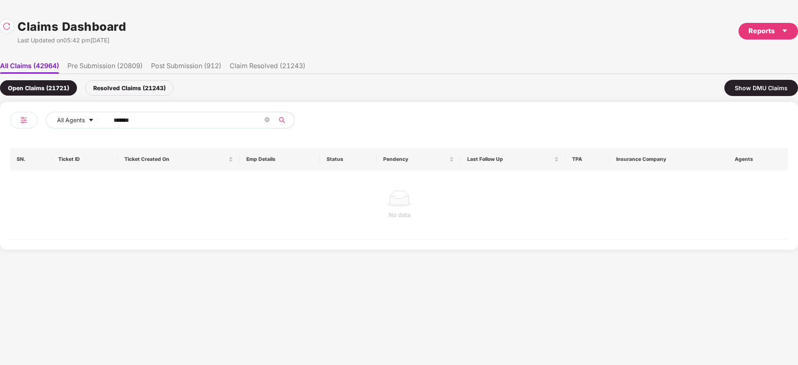
paste input "text"
type input "******"
click at [145, 92] on div "Resolved Claims (21243)" at bounding box center [129, 87] width 88 height 15
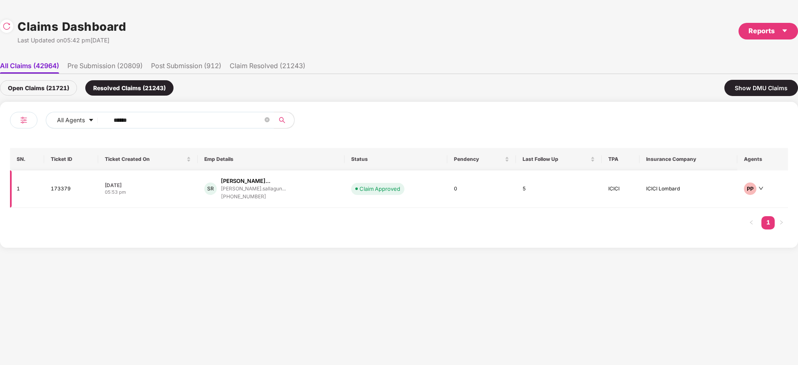
click at [305, 193] on div "SR Sallagundla Ranganayak... ranganayakulu.sallagun... +919908941467" at bounding box center [270, 189] width 133 height 24
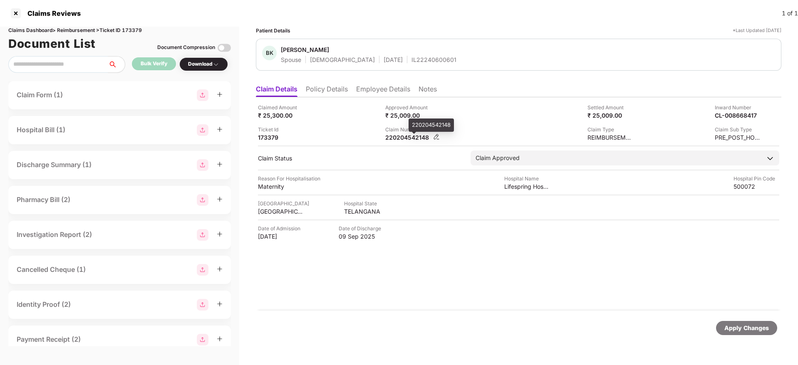
click at [392, 136] on div "220204542148" at bounding box center [408, 138] width 46 height 8
click at [330, 92] on li "Policy Details" at bounding box center [327, 91] width 42 height 12
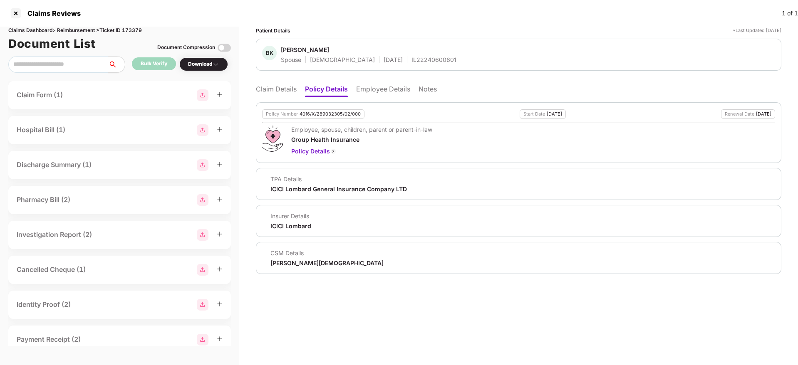
click at [285, 87] on li "Claim Details" at bounding box center [276, 91] width 41 height 12
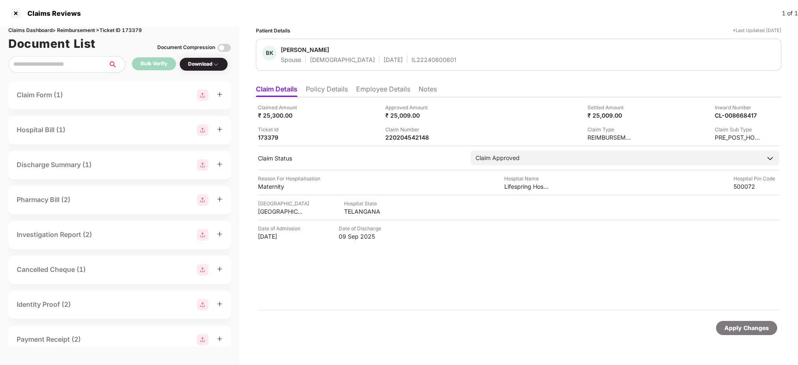
click at [387, 93] on li "Employee Details" at bounding box center [383, 91] width 54 height 12
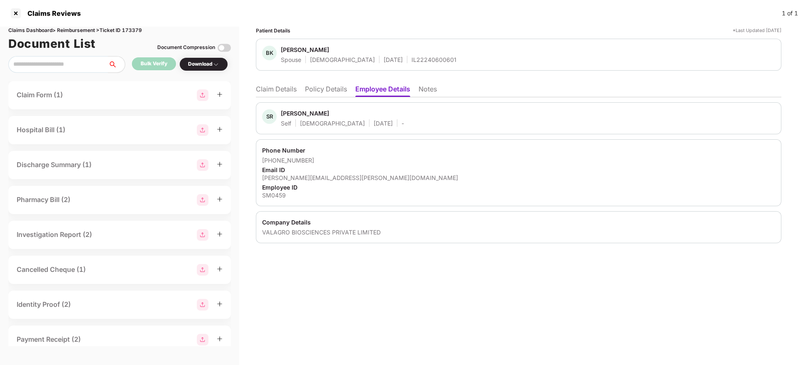
click at [278, 194] on div "SM0459" at bounding box center [518, 195] width 513 height 8
click at [409, 64] on div "BK Bannuru Krishnaveni Spouse Female 20 June 1994 IL22240600601" at bounding box center [519, 55] width 526 height 32
click at [412, 58] on div "IL22240600601" at bounding box center [434, 60] width 45 height 8
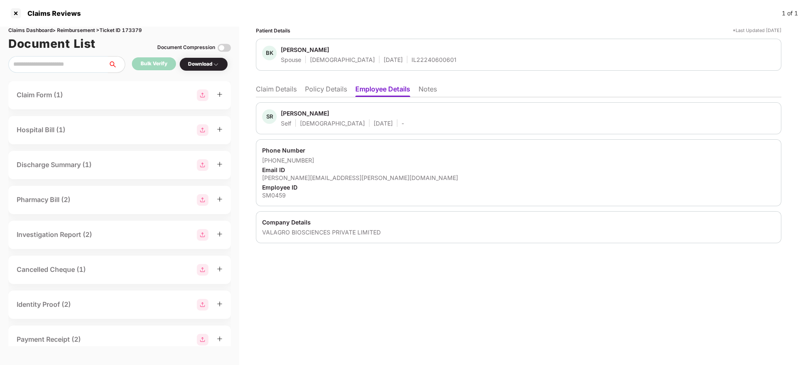
click at [285, 86] on li "Claim Details" at bounding box center [276, 91] width 41 height 12
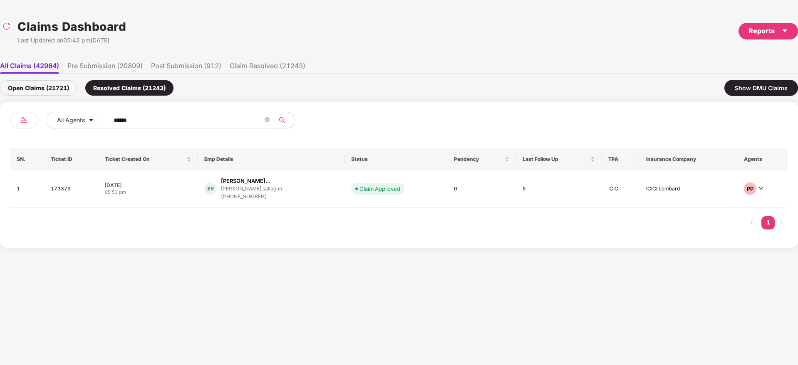
click at [0, 140] on div "All Agents ****** SN. Ticket ID Ticket Created On Emp Details Status Pendency L…" at bounding box center [399, 175] width 798 height 146
paste input "text"
type input "******"
click at [322, 193] on div "VA Venkata Harish Akuluru venkata.akuluru@eaglev... +919490088614" at bounding box center [275, 189] width 156 height 24
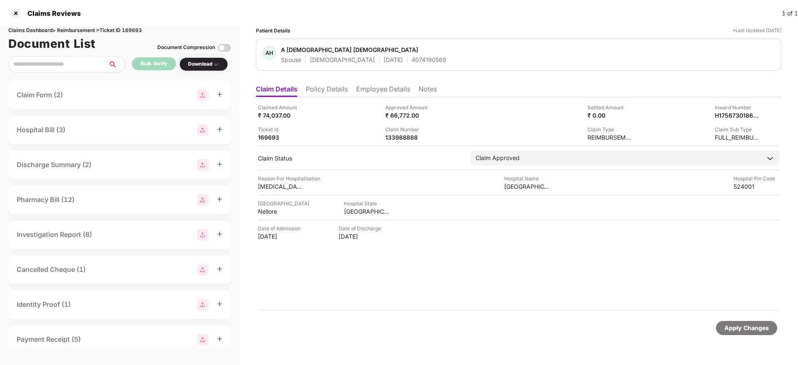
click at [435, 276] on div "Claimed Amount ₹ 74,037.00 Approved Amount ₹ 66,772.00 Settled Amount ₹ 0.00 In…" at bounding box center [519, 203] width 526 height 213
click at [388, 88] on li "Employee Details" at bounding box center [383, 91] width 54 height 12
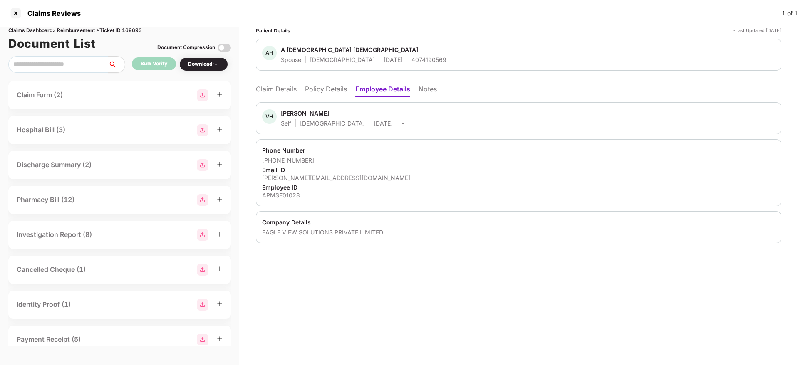
click at [365, 295] on div "Patient Details *Last Updated 17 Sep 2025 AH A Hindu Maheswari Spouse Female 19…" at bounding box center [518, 196] width 559 height 339
click at [283, 93] on li "Claim Details" at bounding box center [276, 91] width 41 height 12
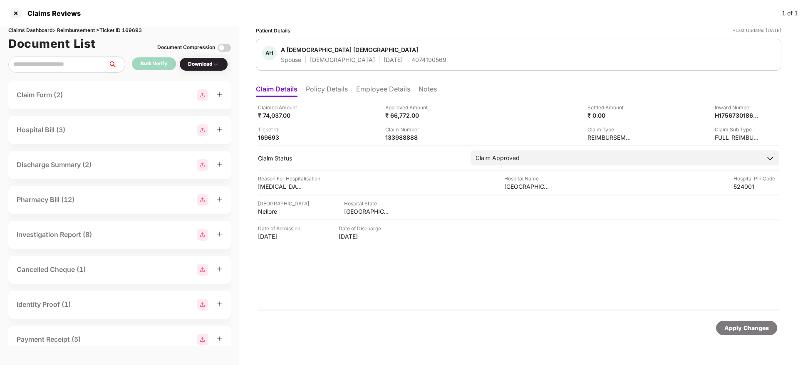
click at [457, 300] on div "Claimed Amount ₹ 74,037.00 Approved Amount ₹ 66,772.00 Settled Amount ₹ 0.00 In…" at bounding box center [519, 203] width 526 height 213
click at [331, 94] on li "Policy Details" at bounding box center [327, 91] width 42 height 12
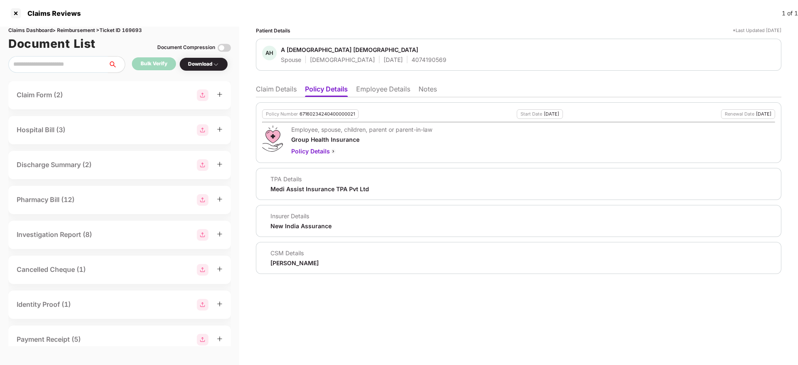
click at [268, 91] on li "Claim Details" at bounding box center [276, 91] width 41 height 12
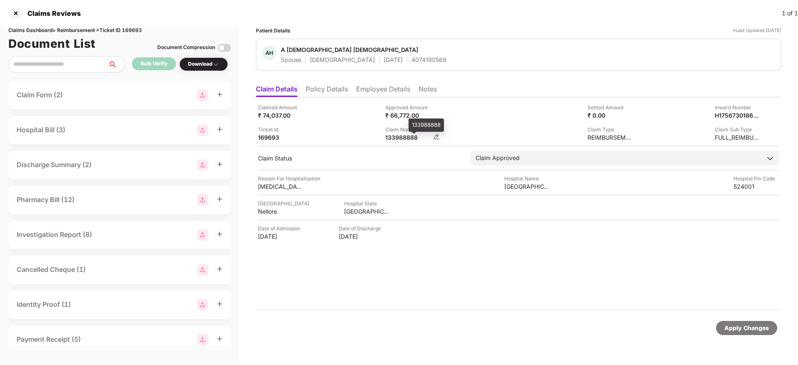
click at [406, 138] on div "133988888" at bounding box center [408, 138] width 46 height 8
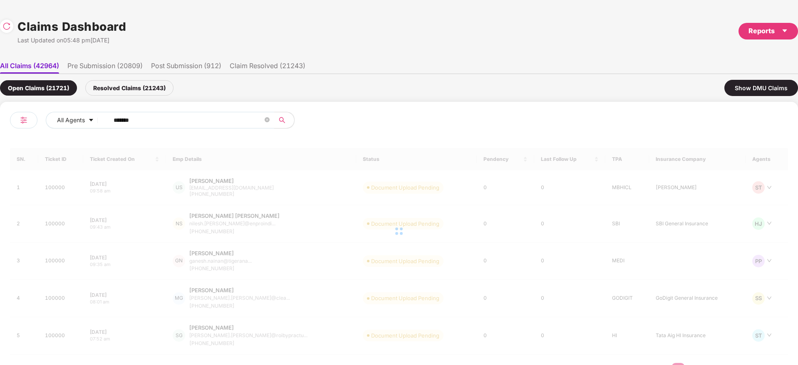
drag, startPoint x: 160, startPoint y: 124, endPoint x: 211, endPoint y: 122, distance: 50.4
click at [0, 134] on div "All Agents ****** SN. Ticket ID Ticket Created On Emp Details Status Pendency L…" at bounding box center [399, 248] width 798 height 293
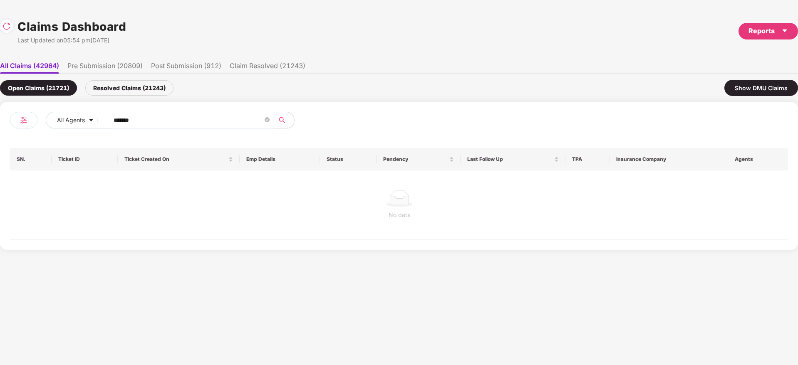
paste input "text"
type input "******"
click at [145, 84] on div "Resolved Claims (21243)" at bounding box center [129, 87] width 88 height 15
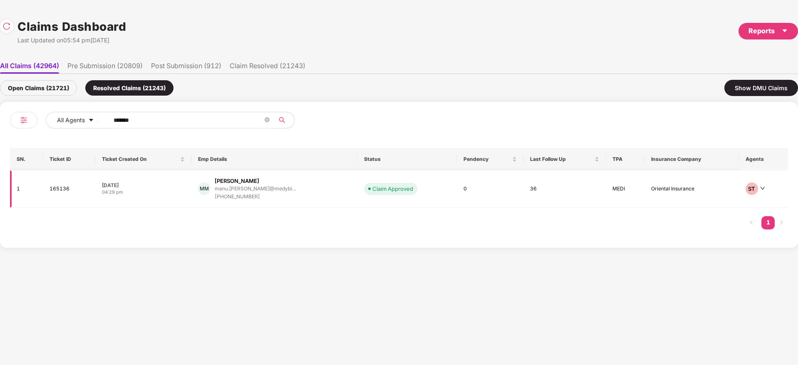
click at [308, 191] on div "MM Manu M manu.manikandan@medybi... +919686021738" at bounding box center [274, 189] width 153 height 24
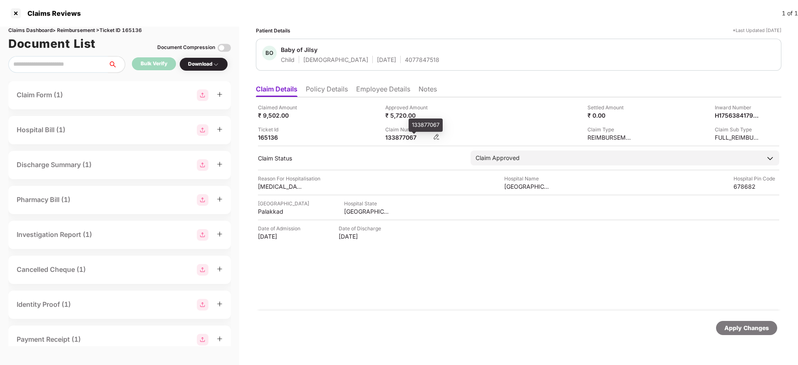
click at [397, 140] on div "133877067" at bounding box center [408, 138] width 46 height 8
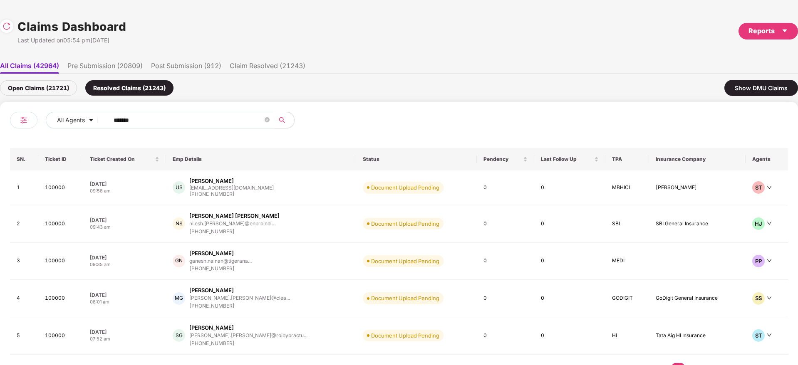
click at [25, 115] on div "All Agents ******" at bounding box center [204, 123] width 389 height 23
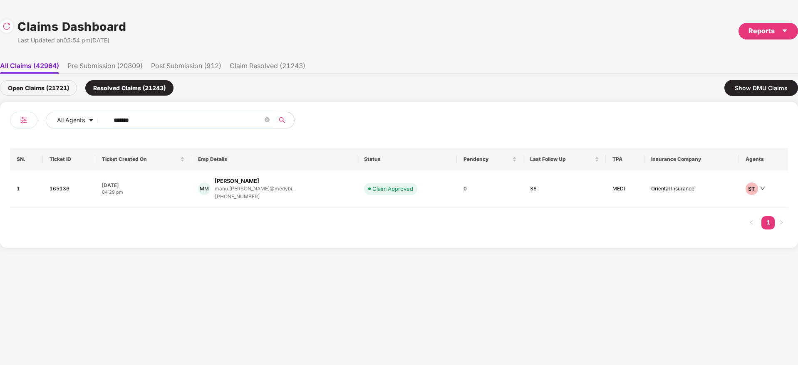
paste input "text"
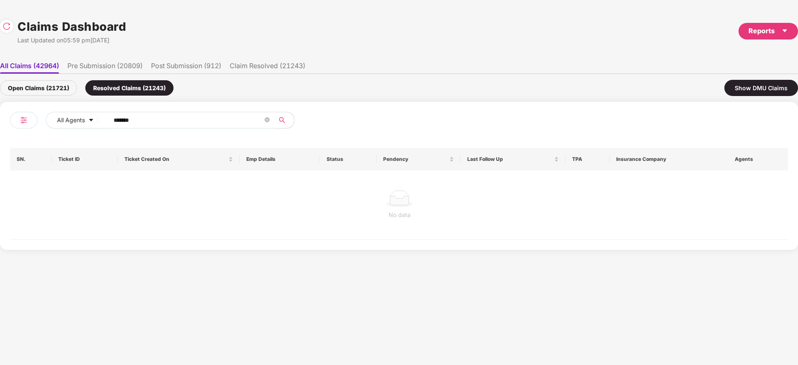
type input "******"
click at [57, 88] on div "Open Claims (21721)" at bounding box center [38, 87] width 77 height 15
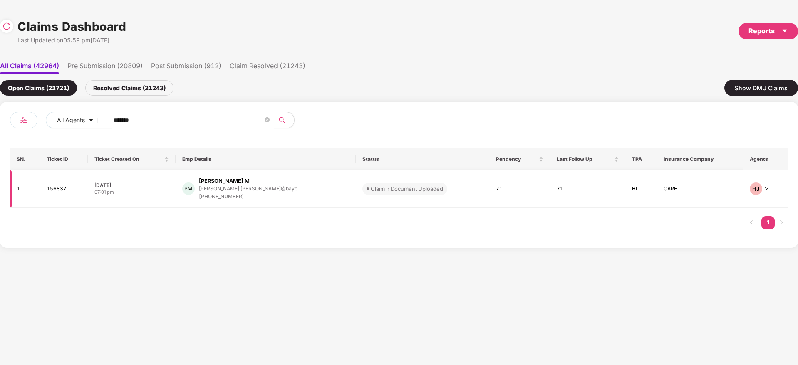
click at [295, 194] on div "PM Prabhuram Vignesh M prabhuram.vignesh@bayo... +919384761099" at bounding box center [265, 189] width 167 height 24
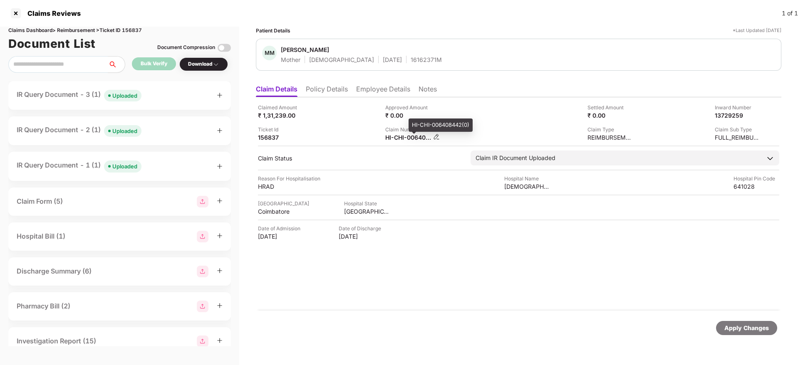
click at [402, 138] on div "HI-CHI-006408442(0)" at bounding box center [408, 138] width 46 height 8
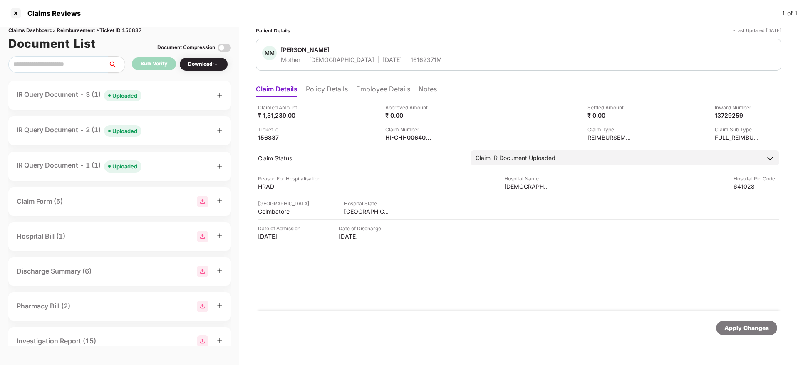
click at [220, 96] on icon "plus" at bounding box center [220, 95] width 6 height 6
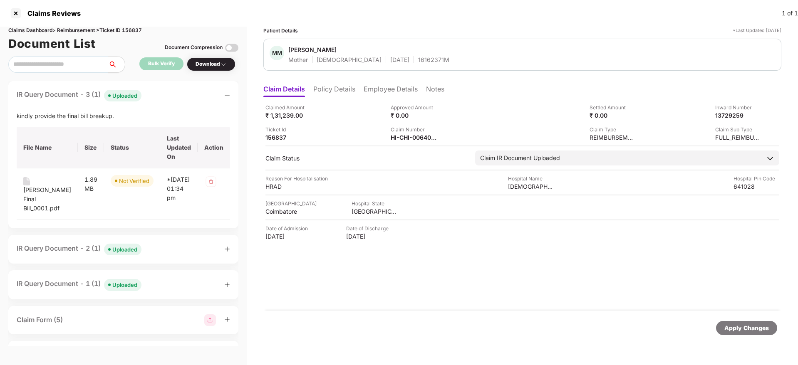
click at [224, 93] on icon "minus" at bounding box center [227, 95] width 6 height 6
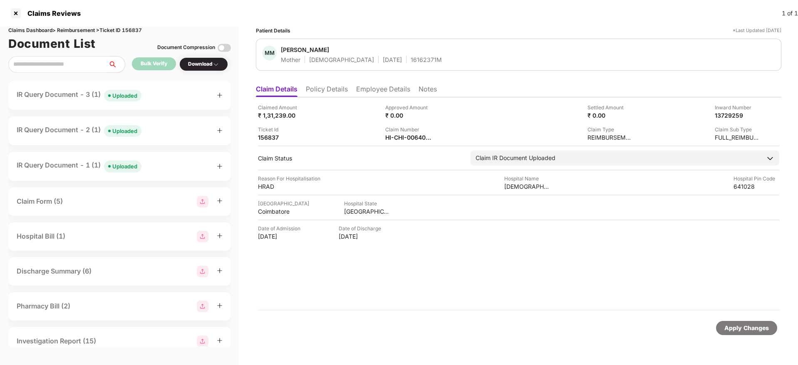
click at [209, 64] on div "Download" at bounding box center [203, 64] width 31 height 8
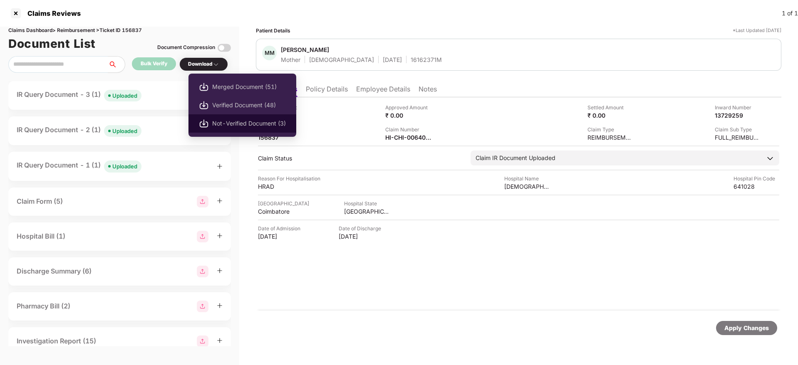
click at [251, 123] on span "Not-Verified Document (3)" at bounding box center [249, 123] width 74 height 9
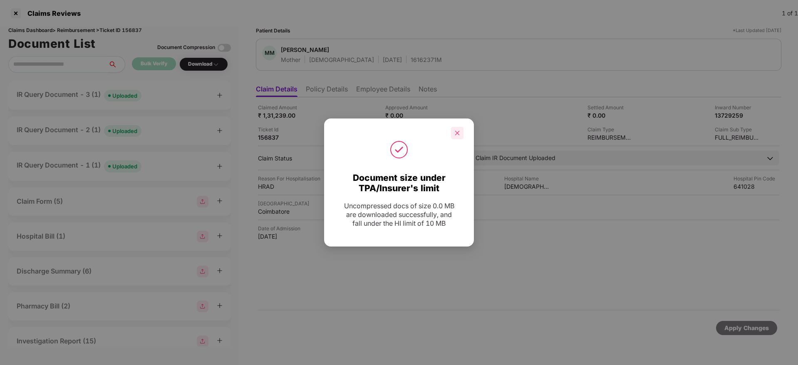
click at [457, 131] on icon "close" at bounding box center [457, 133] width 6 height 6
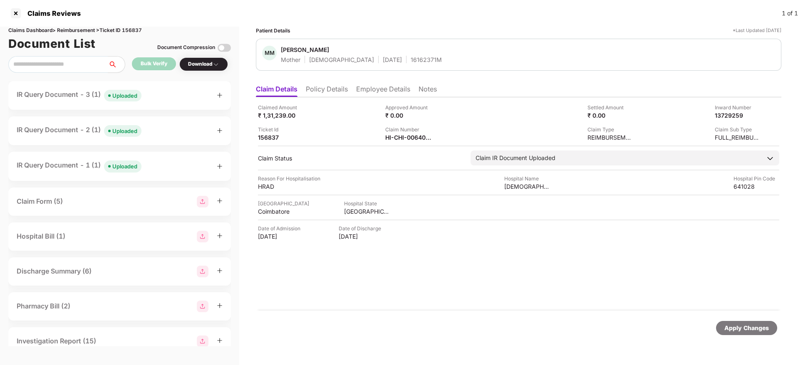
click at [221, 97] on icon "plus" at bounding box center [220, 95] width 6 height 6
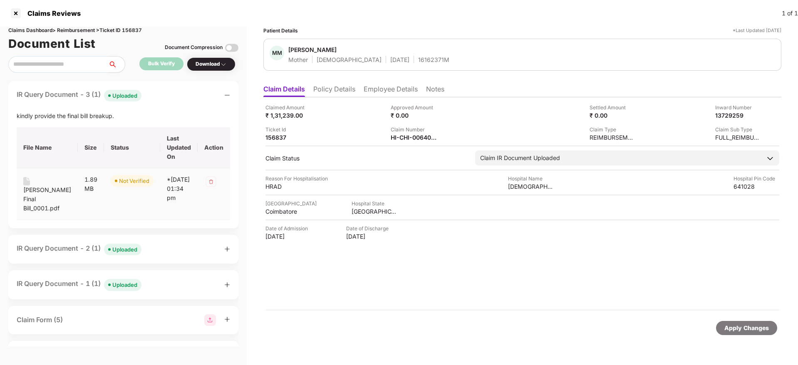
click at [34, 198] on div "Meenakumari Final Bill_0001.pdf" at bounding box center [47, 199] width 48 height 27
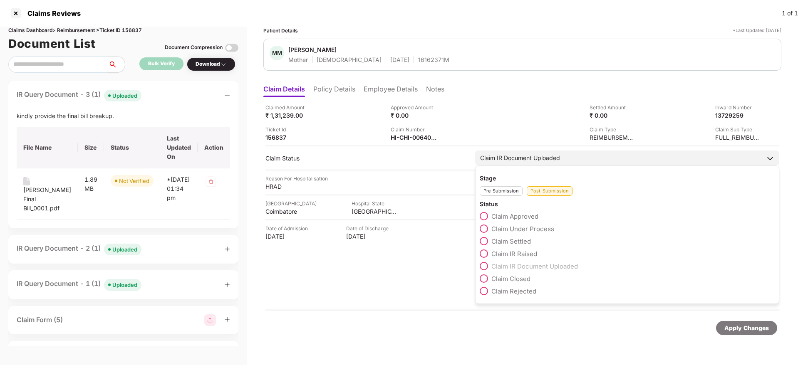
click at [516, 229] on span "Claim Under Process" at bounding box center [522, 229] width 63 height 8
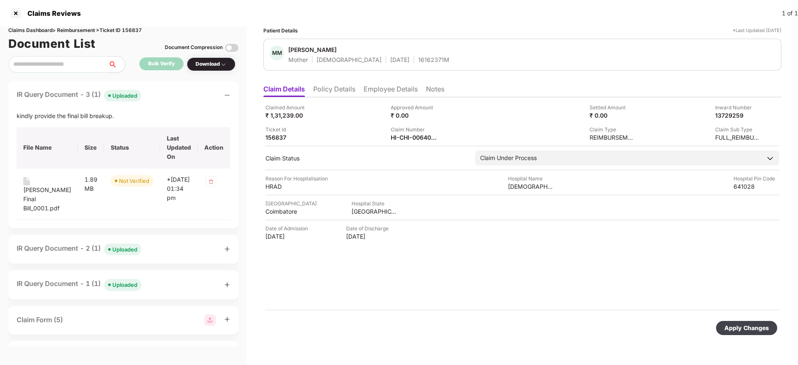
click at [732, 330] on div "Apply Changes" at bounding box center [746, 328] width 45 height 9
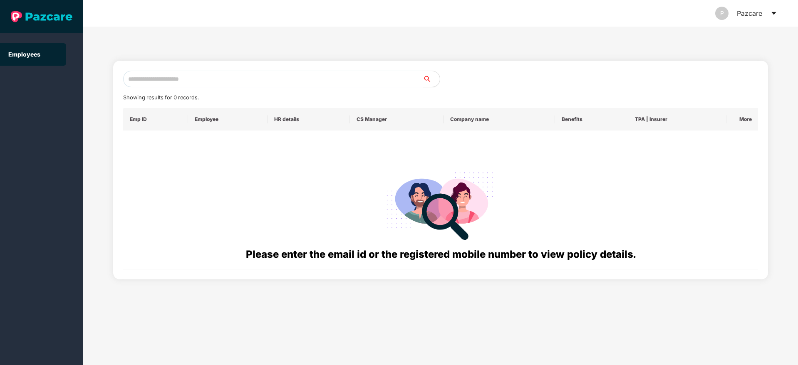
click at [175, 77] on input "text" at bounding box center [273, 79] width 300 height 17
paste input "**********"
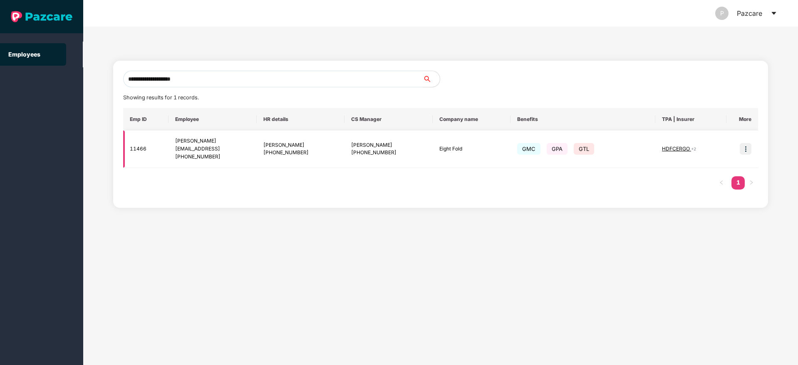
type input "**********"
click at [747, 150] on img at bounding box center [746, 149] width 12 height 12
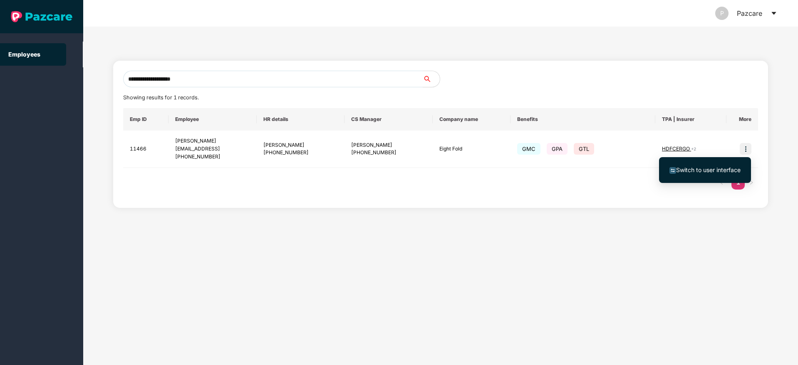
click at [707, 172] on span "Switch to user interface" at bounding box center [708, 169] width 64 height 7
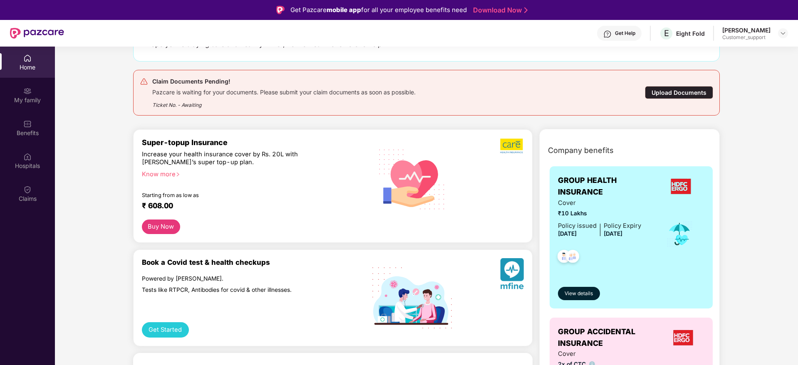
scroll to position [125, 0]
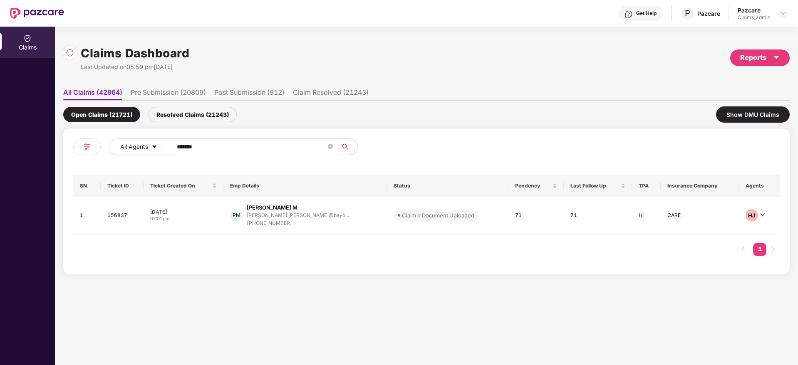
drag, startPoint x: 215, startPoint y: 146, endPoint x: 62, endPoint y: 151, distance: 152.8
click at [69, 150] on div "All Agents ****** SN. Ticket ID Ticket Created On Emp Details Status Pendency L…" at bounding box center [426, 202] width 727 height 146
paste input "text"
type input "******"
click at [332, 225] on div "S Shahnawaz [EMAIL_ADDRESS][DOMAIN_NAME].... [PHONE_NUMBER]" at bounding box center [310, 216] width 175 height 24
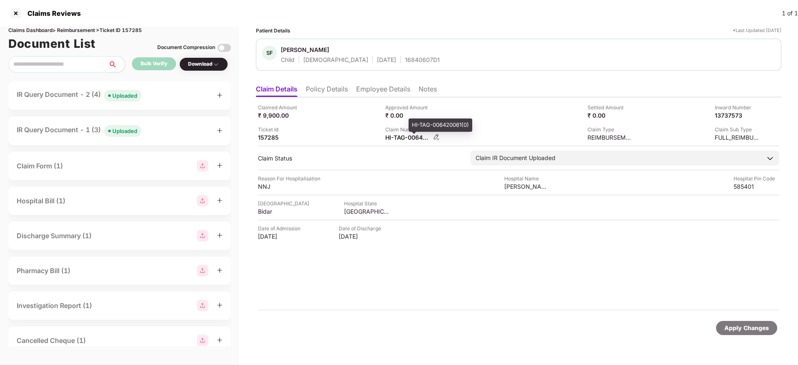
click at [405, 139] on div "HI-TAG-006420061(0)" at bounding box center [408, 138] width 46 height 8
copy div
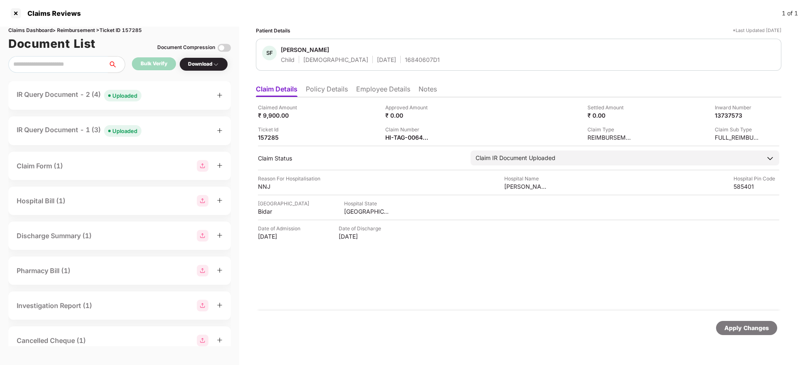
copy div
click at [220, 93] on icon "plus" at bounding box center [220, 95] width 0 height 5
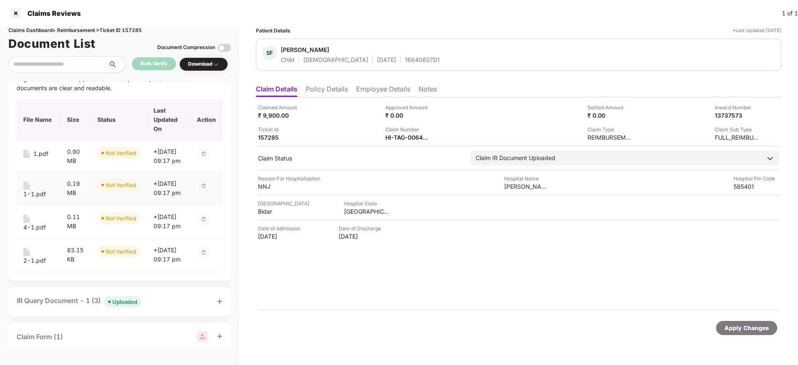
scroll to position [187, 0]
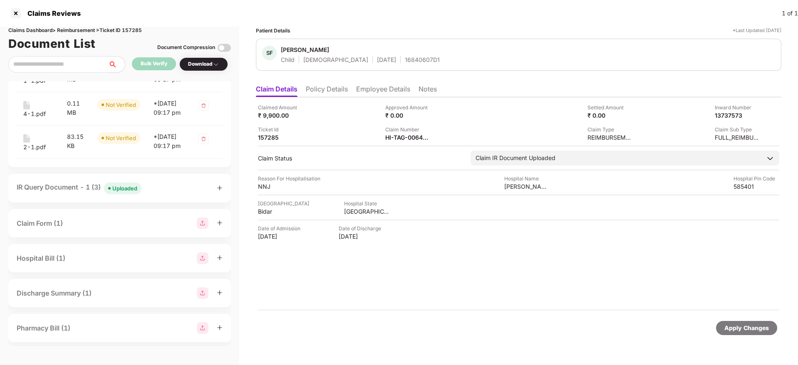
click at [223, 203] on div "IR Query Document - 1 (3) Uploaded" at bounding box center [119, 188] width 223 height 29
click at [428, 269] on div "Claimed Amount ₹ 9,900.00 Approved Amount ₹ 0.00 Settled Amount ₹ 0.00 Inward N…" at bounding box center [519, 203] width 526 height 213
click at [393, 273] on div "Claimed Amount ₹ 9,900.00 Approved Amount ₹ 0.00 Settled Amount ₹ 0.00 Inward N…" at bounding box center [519, 203] width 526 height 213
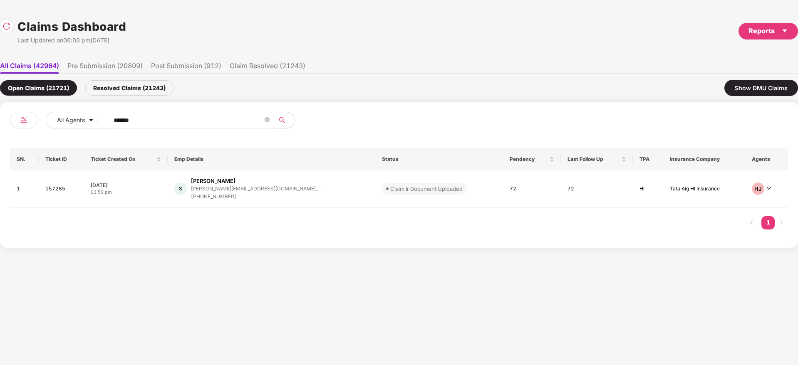
drag, startPoint x: 149, startPoint y: 122, endPoint x: 6, endPoint y: 132, distance: 143.5
click at [0, 128] on div "All Agents ****** SN. Ticket ID Ticket Created On Emp Details Status Pendency L…" at bounding box center [399, 175] width 798 height 146
click at [294, 188] on div "S Shahnawaz m.shahnawaz@ebenus.co.... +918861507798" at bounding box center [271, 189] width 194 height 24
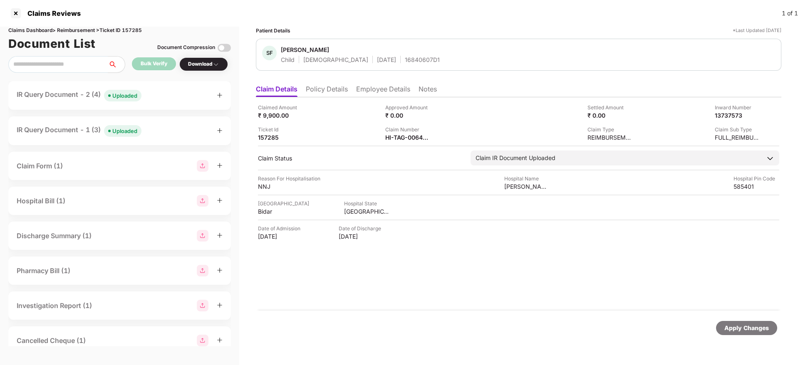
click at [220, 94] on icon "plus" at bounding box center [220, 95] width 0 height 5
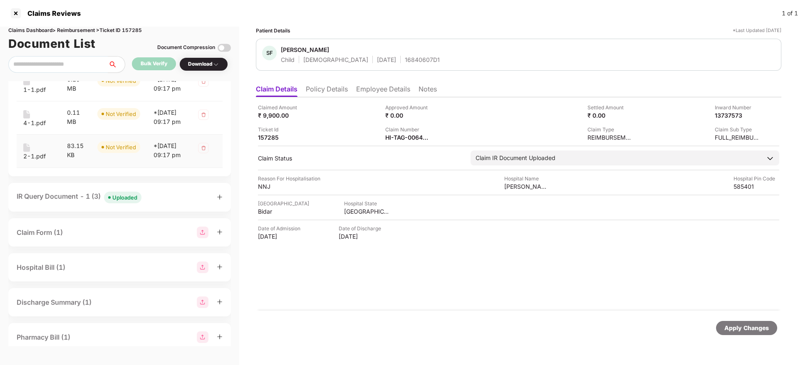
scroll to position [187, 0]
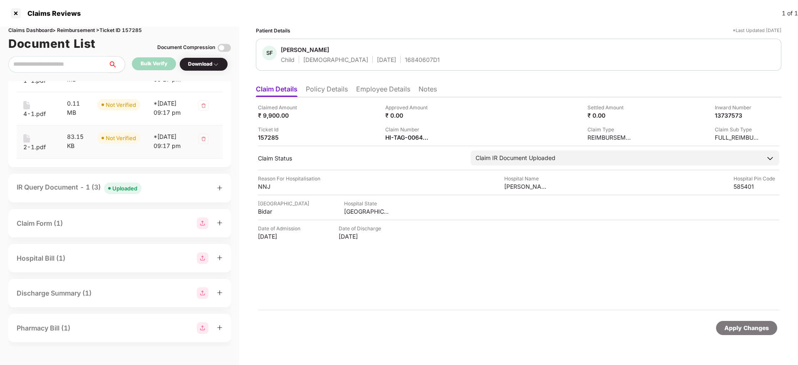
click at [32, 152] on div "2-1.pdf" at bounding box center [34, 147] width 22 height 9
click at [37, 119] on div "4-1.pdf" at bounding box center [34, 113] width 22 height 9
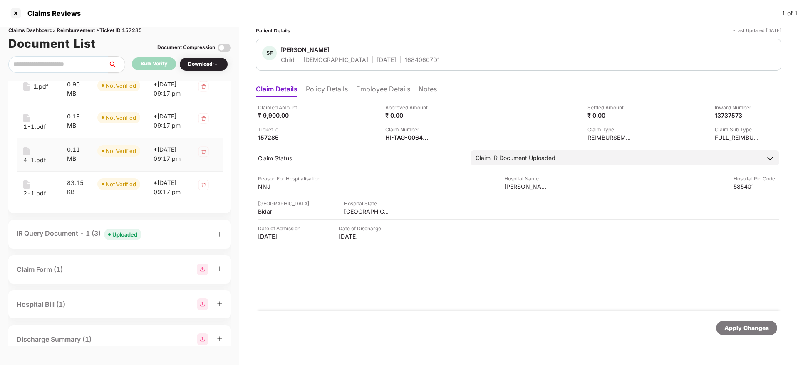
scroll to position [125, 0]
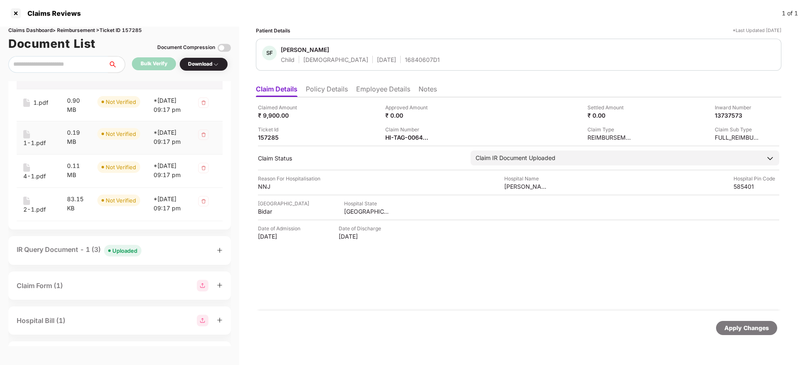
click at [37, 148] on div "1-1.pdf" at bounding box center [34, 143] width 22 height 9
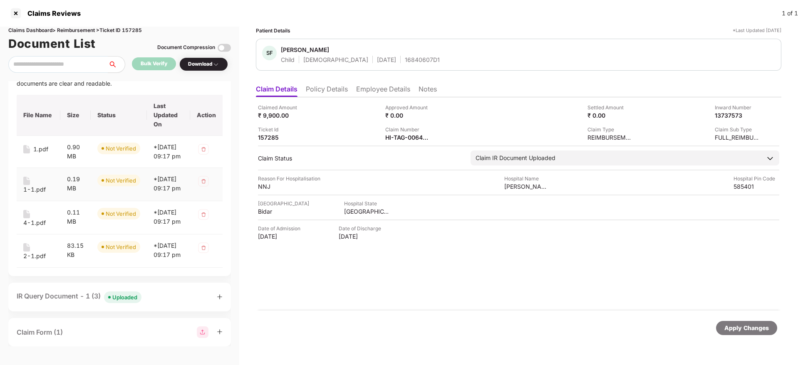
scroll to position [0, 0]
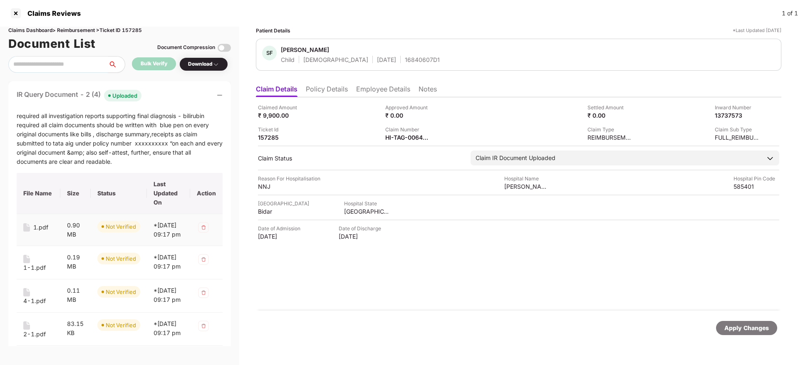
click at [37, 229] on div "1.pdf" at bounding box center [40, 227] width 15 height 9
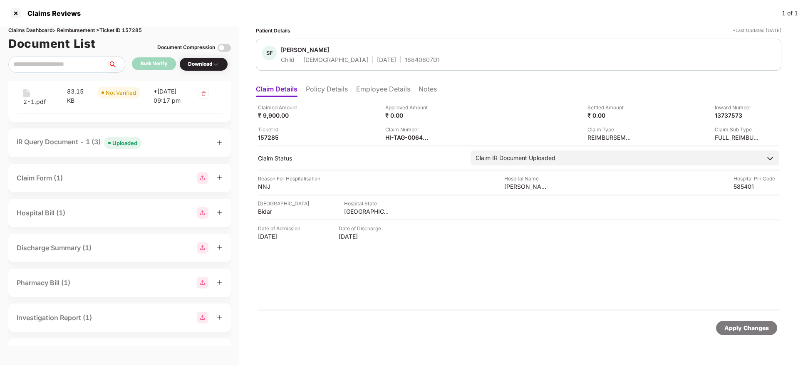
scroll to position [250, 0]
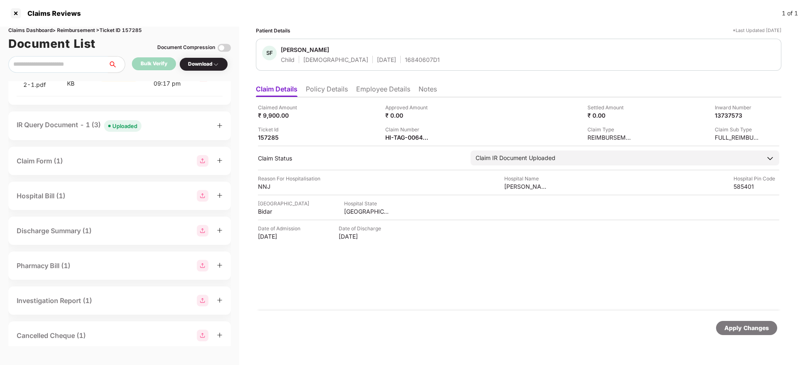
click at [218, 129] on icon "plus" at bounding box center [220, 126] width 6 height 6
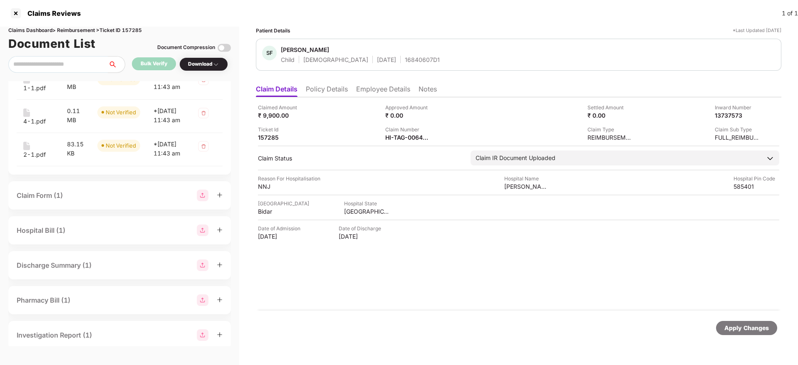
scroll to position [437, 0]
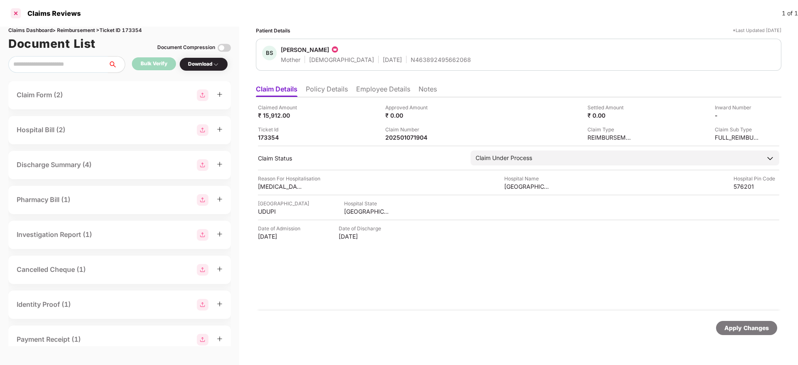
click at [15, 11] on div at bounding box center [15, 13] width 13 height 13
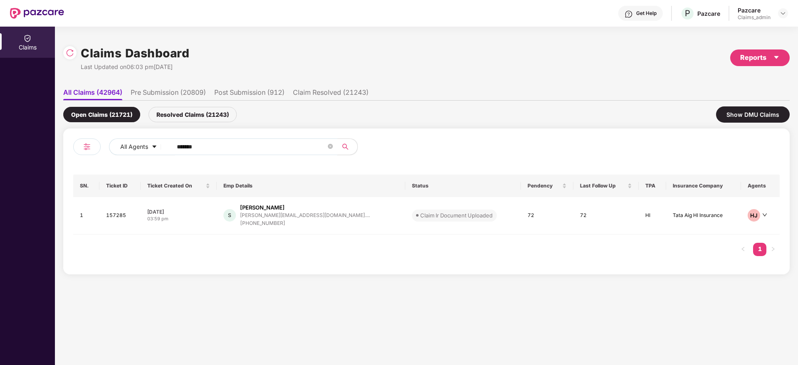
drag, startPoint x: 222, startPoint y: 148, endPoint x: 26, endPoint y: 156, distance: 196.6
click at [0, 157] on div "Claims Claims Dashboard Last Updated on 06:03 pm, 17 Sep 2025 Reports All Claim…" at bounding box center [399, 196] width 798 height 339
paste input "text"
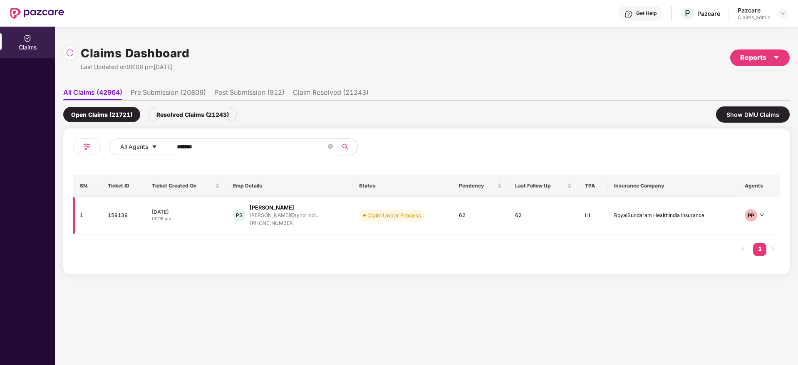
type input "******"
click at [333, 217] on div "PS Pankaj Sharma pankajsharma@tynorindi... +919971478888" at bounding box center [289, 216] width 113 height 24
